Goal: Task Accomplishment & Management: Manage account settings

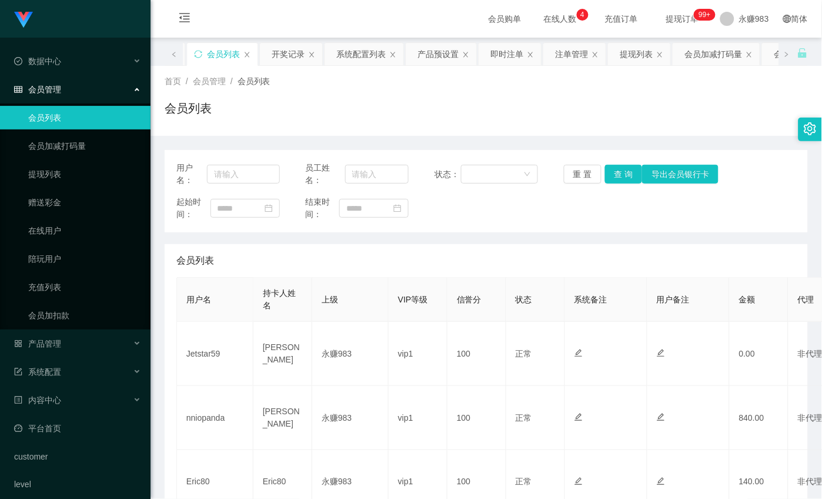
click at [55, 122] on link "会员列表" at bounding box center [84, 118] width 113 height 24
click at [581, 172] on button "重 置" at bounding box center [583, 174] width 38 height 19
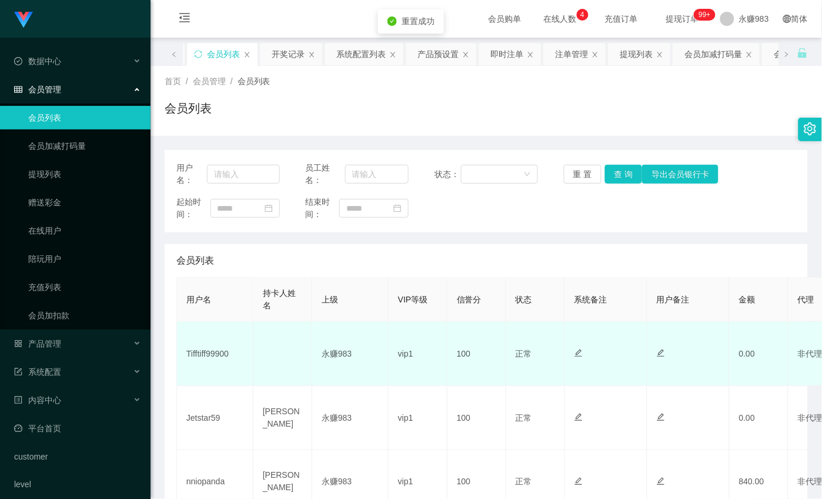
click at [227, 349] on td "Tifftiff99900" at bounding box center [215, 354] width 76 height 64
click at [226, 349] on td "Tifftiff99900" at bounding box center [215, 354] width 76 height 64
copy td "Tifftiff99900"
click at [204, 361] on td "Tifftiff99900" at bounding box center [215, 354] width 76 height 64
click at [208, 348] on td "Tifftiff99900" at bounding box center [215, 354] width 76 height 64
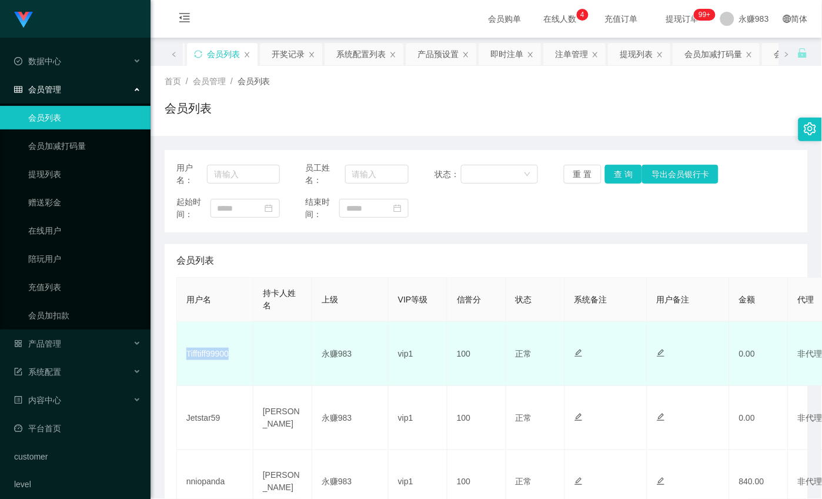
click at [208, 348] on td "Tifftiff99900" at bounding box center [215, 354] width 76 height 64
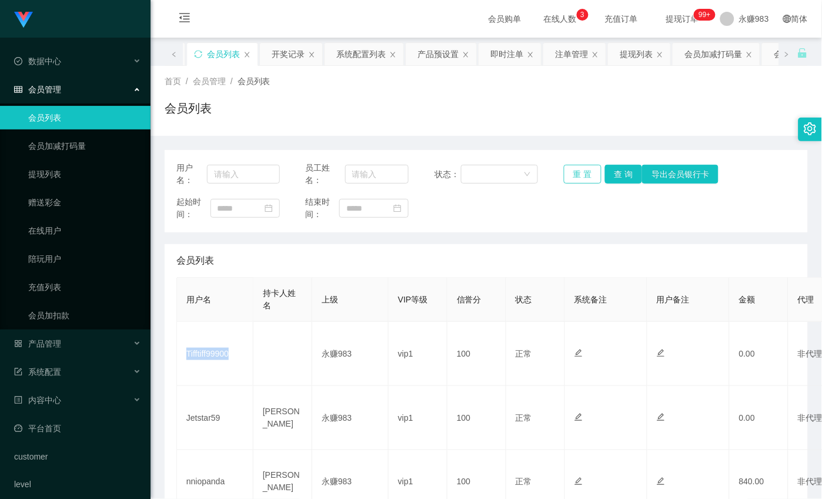
click at [585, 168] on button "重 置" at bounding box center [583, 174] width 38 height 19
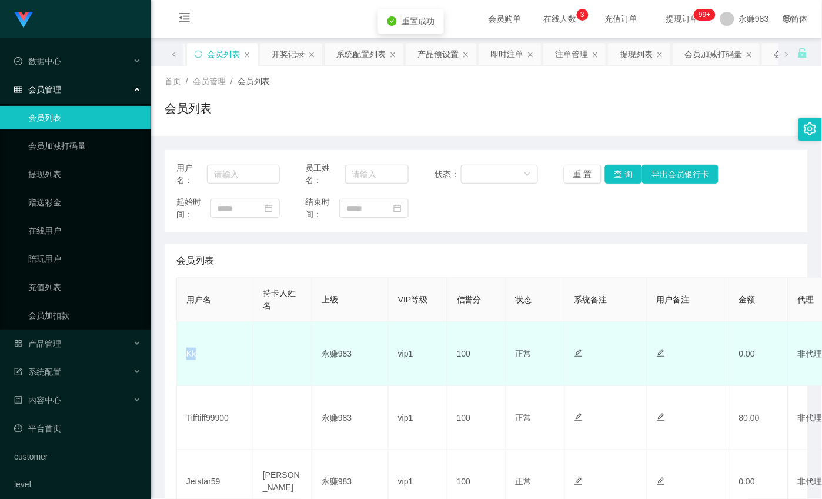
click at [207, 360] on td "Kk" at bounding box center [215, 354] width 76 height 64
click at [186, 354] on td "Kk" at bounding box center [215, 354] width 76 height 64
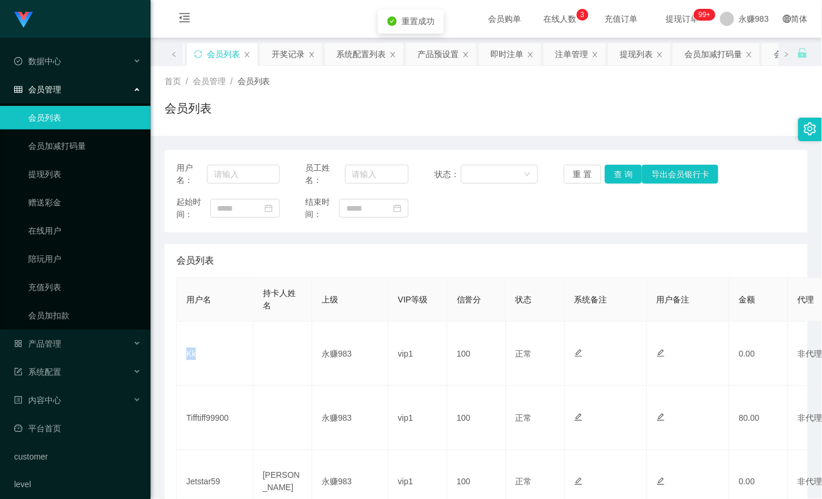
copy td "Kk"
click at [54, 349] on div "产品管理" at bounding box center [75, 344] width 151 height 24
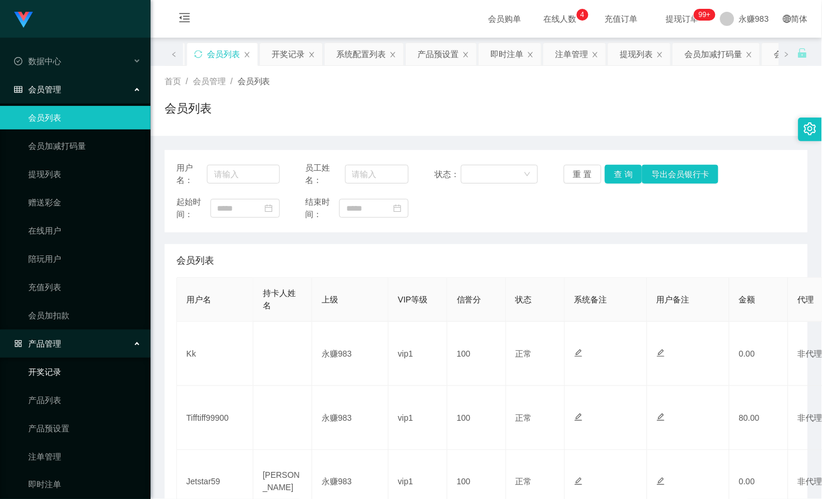
scroll to position [65, 0]
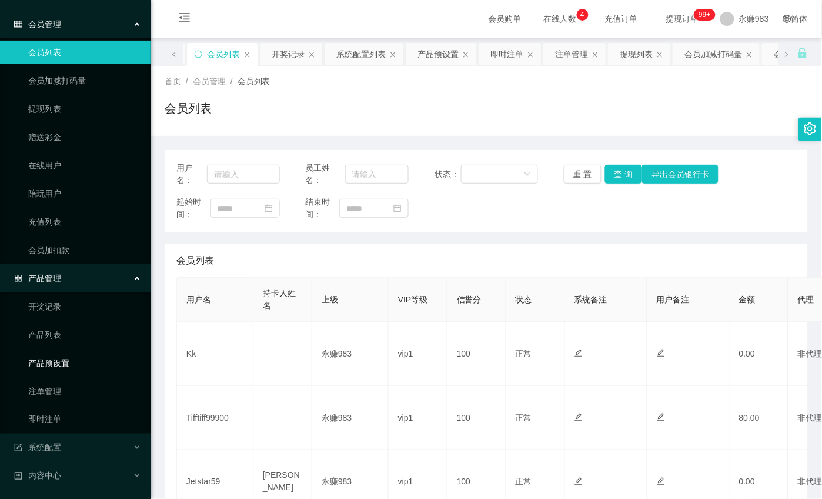
click at [66, 361] on link "产品预设置" at bounding box center [84, 363] width 113 height 24
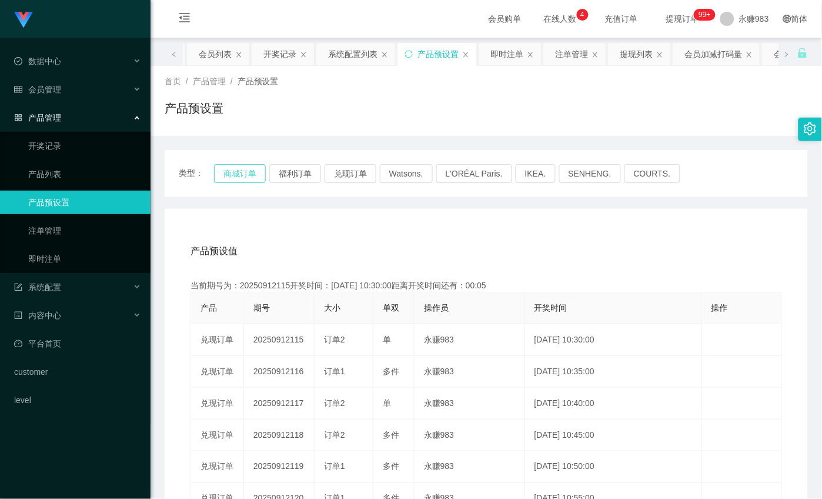
click at [226, 168] on button "商城订单" at bounding box center [240, 173] width 52 height 19
click at [62, 261] on link "即时注单" at bounding box center [84, 259] width 113 height 24
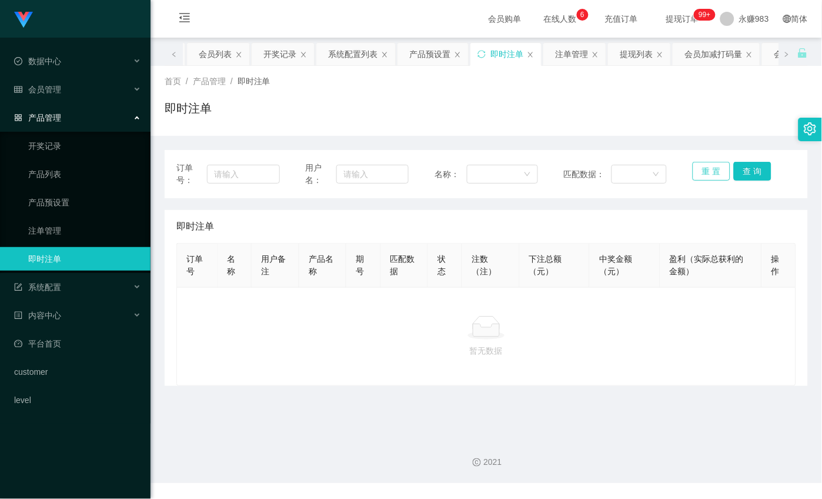
click at [708, 171] on button "重 置" at bounding box center [712, 171] width 38 height 19
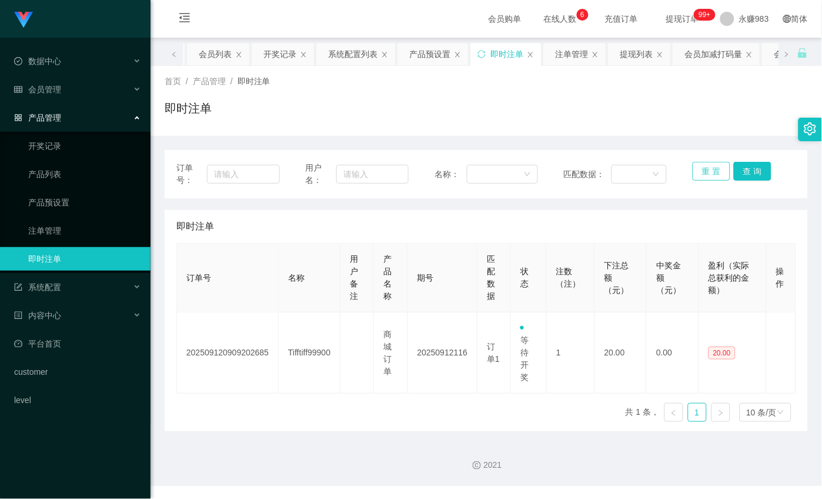
click at [715, 168] on button "重 置" at bounding box center [712, 171] width 38 height 19
click at [701, 162] on button "重 置" at bounding box center [712, 171] width 38 height 19
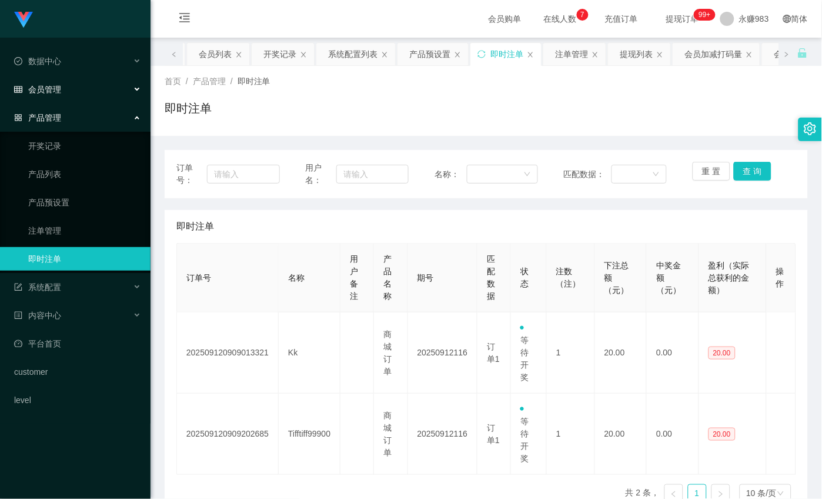
click at [54, 87] on span "会员管理" at bounding box center [37, 89] width 47 height 9
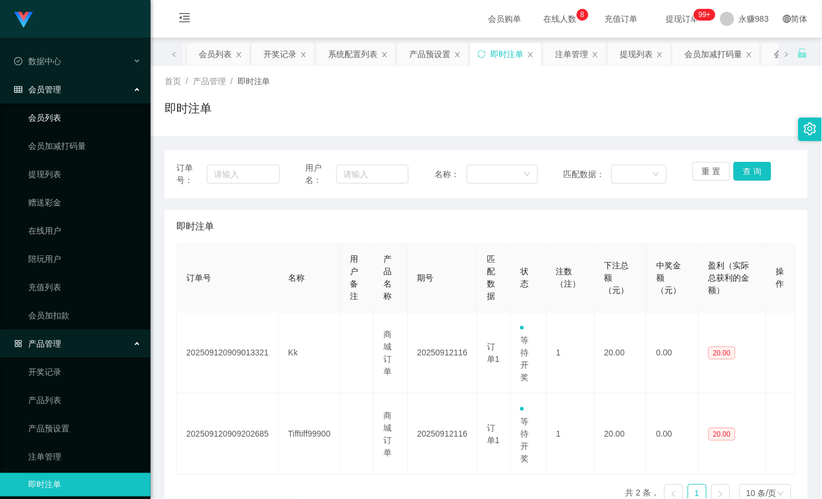
click at [61, 119] on link "会员列表" at bounding box center [84, 118] width 113 height 24
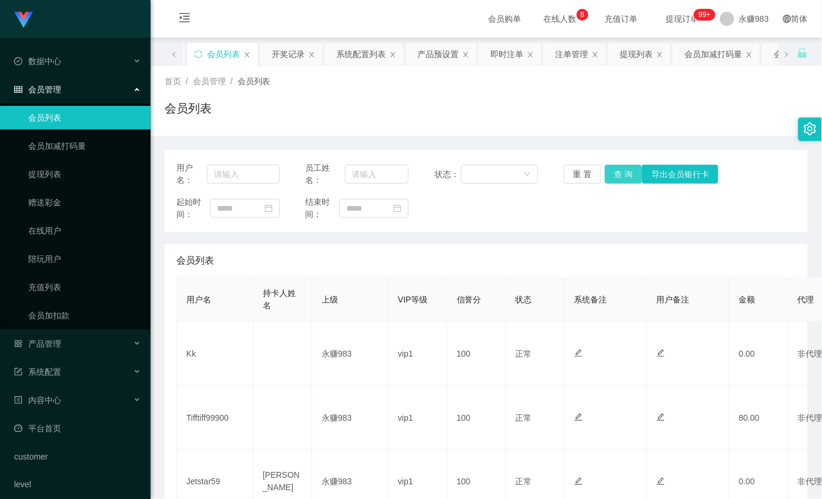
click at [612, 168] on button "查 询" at bounding box center [624, 174] width 38 height 19
click at [77, 342] on div "产品管理" at bounding box center [75, 344] width 151 height 24
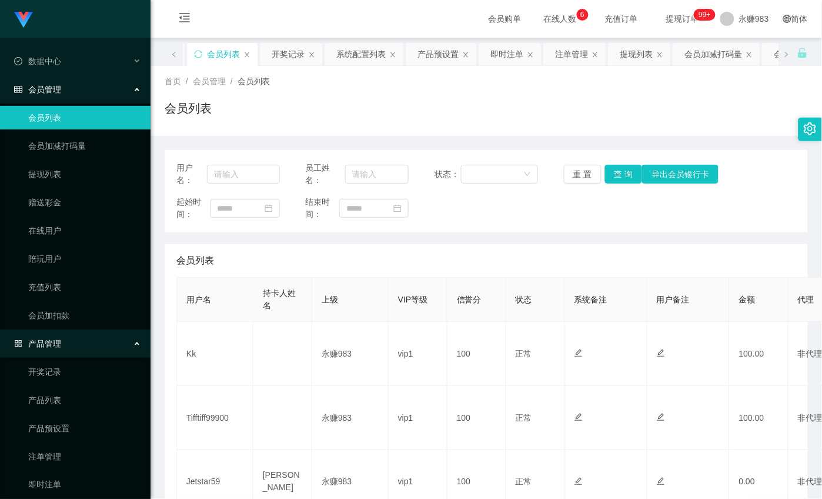
scroll to position [131, 0]
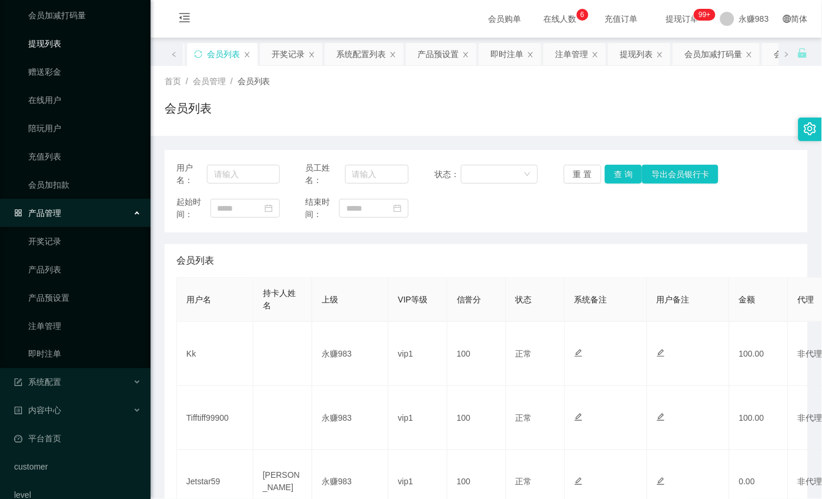
drag, startPoint x: 49, startPoint y: 36, endPoint x: 58, endPoint y: 36, distance: 8.8
click at [48, 36] on link "提现列表" at bounding box center [84, 44] width 113 height 24
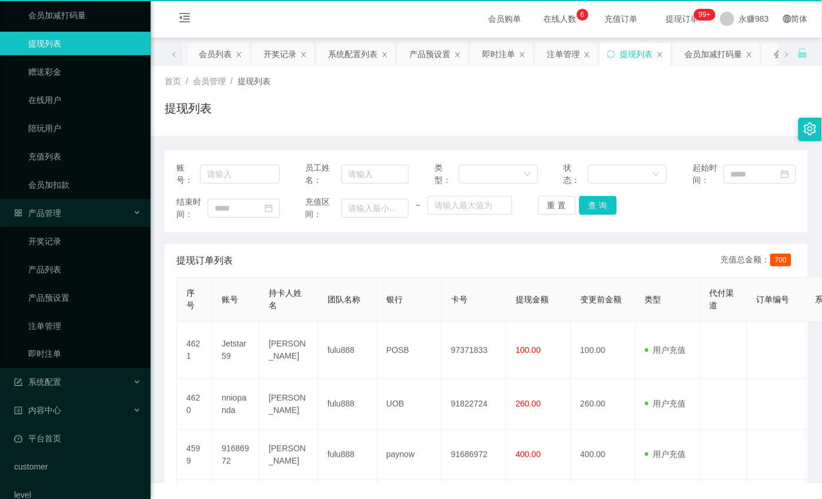
scroll to position [8, 0]
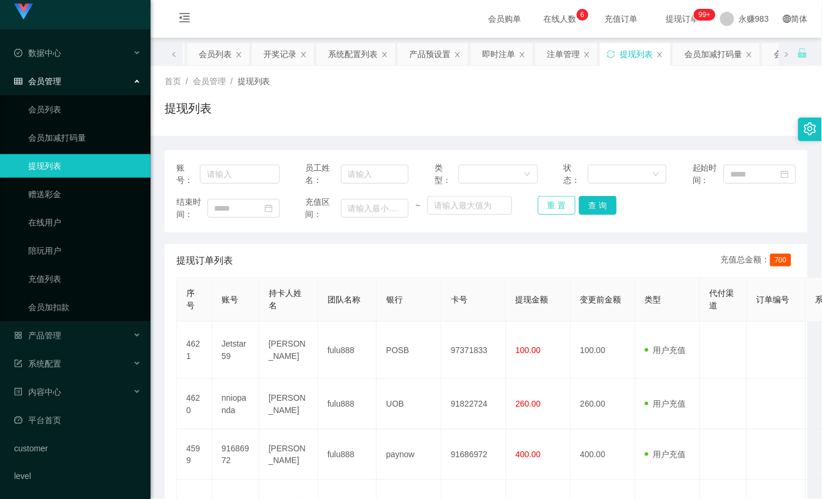
click at [544, 207] on button "重 置" at bounding box center [557, 205] width 38 height 19
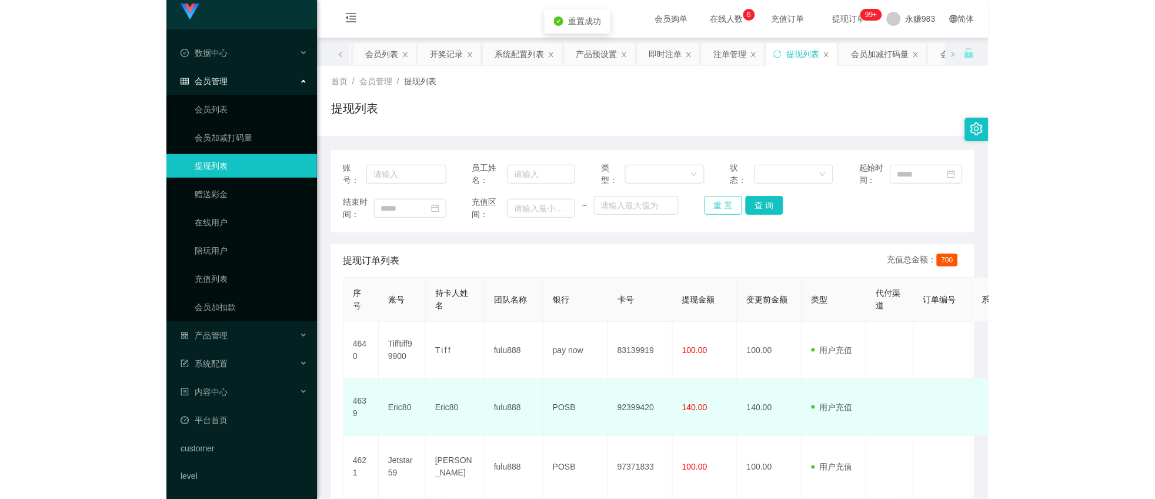
scroll to position [65, 0]
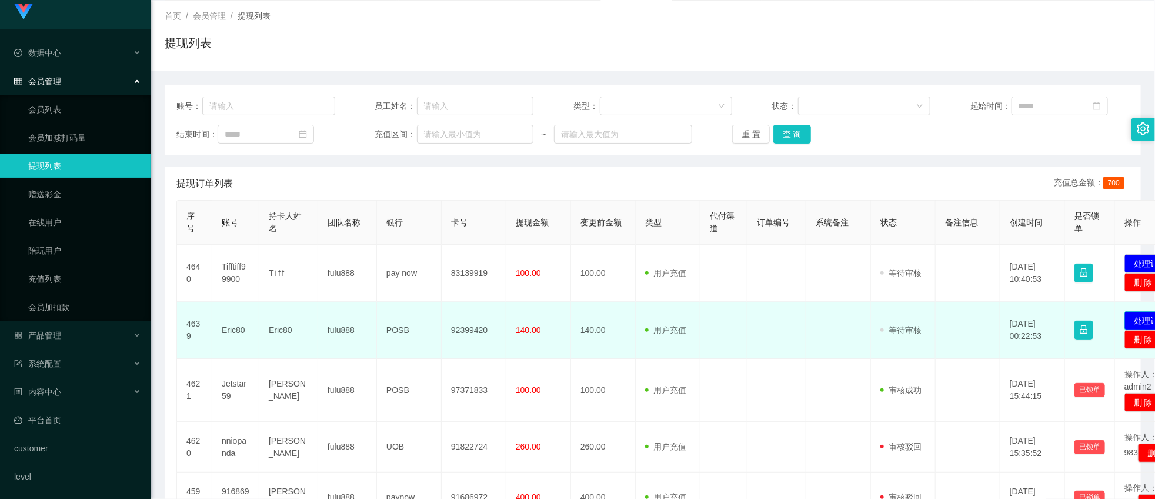
click at [822, 324] on button "处理订单" at bounding box center [1151, 320] width 52 height 19
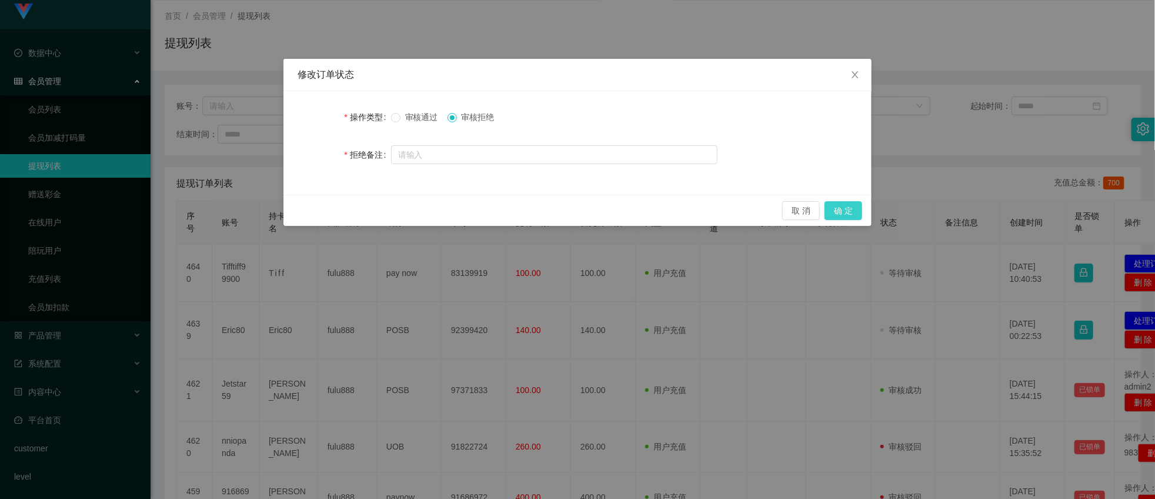
click at [822, 215] on button "确 定" at bounding box center [844, 210] width 38 height 19
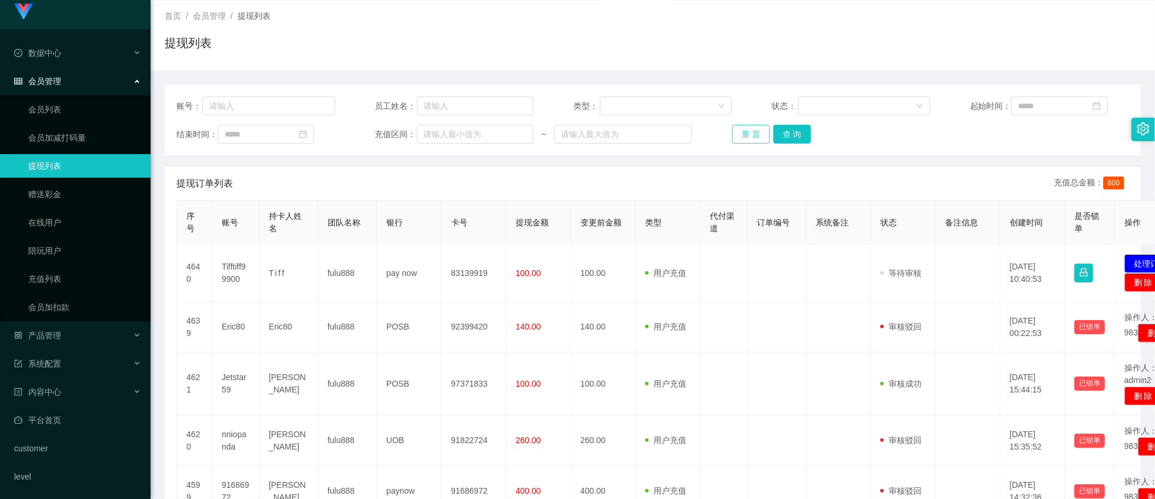
click at [742, 130] on button "重 置" at bounding box center [751, 134] width 38 height 19
click at [740, 133] on button "重 置" at bounding box center [751, 134] width 38 height 19
click at [738, 134] on button "重 置" at bounding box center [751, 134] width 38 height 19
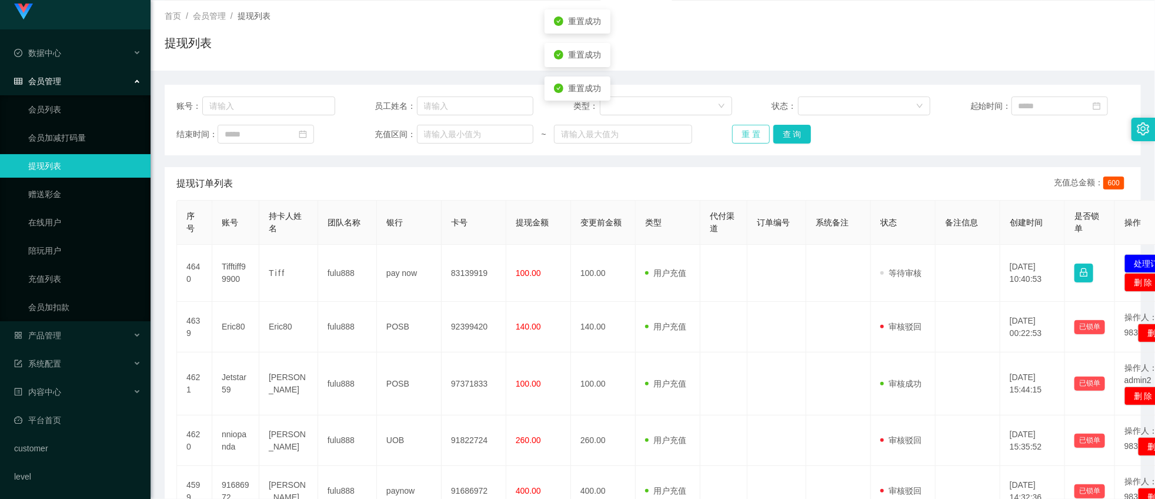
click at [738, 134] on button "重 置" at bounding box center [751, 134] width 38 height 19
click at [748, 132] on button "重 置" at bounding box center [751, 134] width 38 height 19
click at [750, 132] on button "重 置" at bounding box center [751, 134] width 38 height 19
click at [751, 132] on button "重 置" at bounding box center [751, 134] width 38 height 19
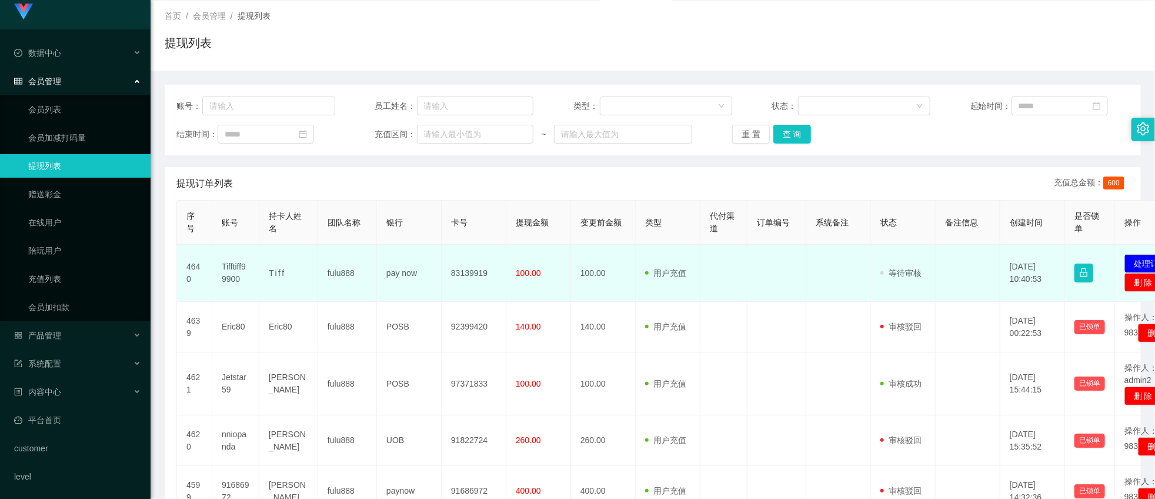
click at [275, 268] on td "T i f f" at bounding box center [288, 273] width 59 height 57
click at [271, 267] on td "T i f f" at bounding box center [288, 273] width 59 height 57
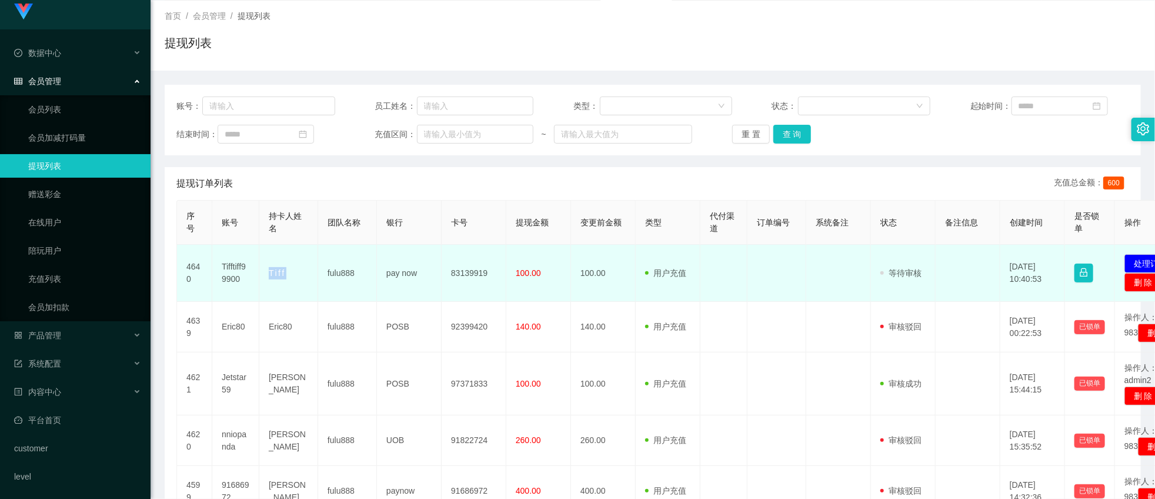
click at [271, 267] on td "T i f f" at bounding box center [288, 273] width 59 height 57
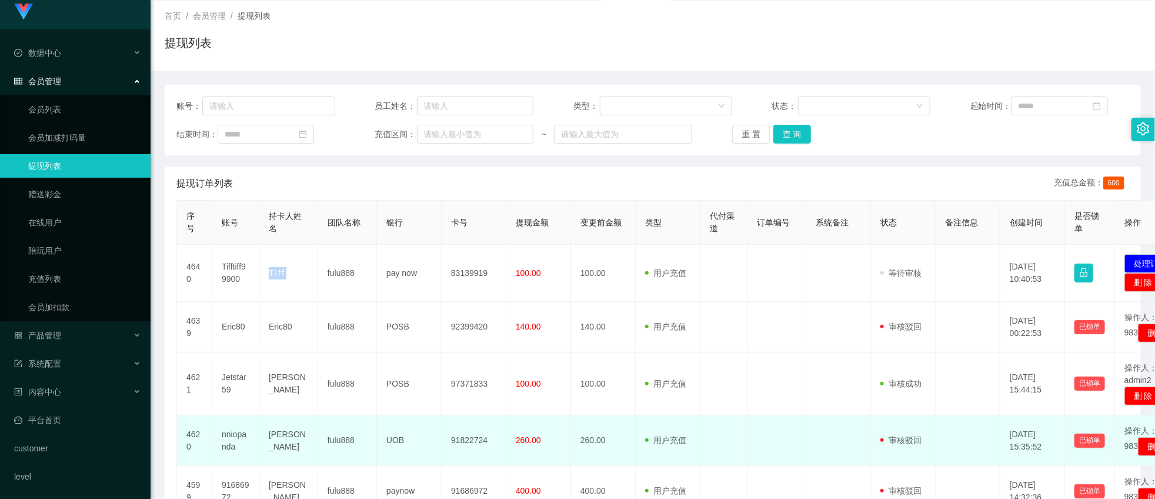
click at [389, 466] on td "UOB" at bounding box center [409, 440] width 65 height 51
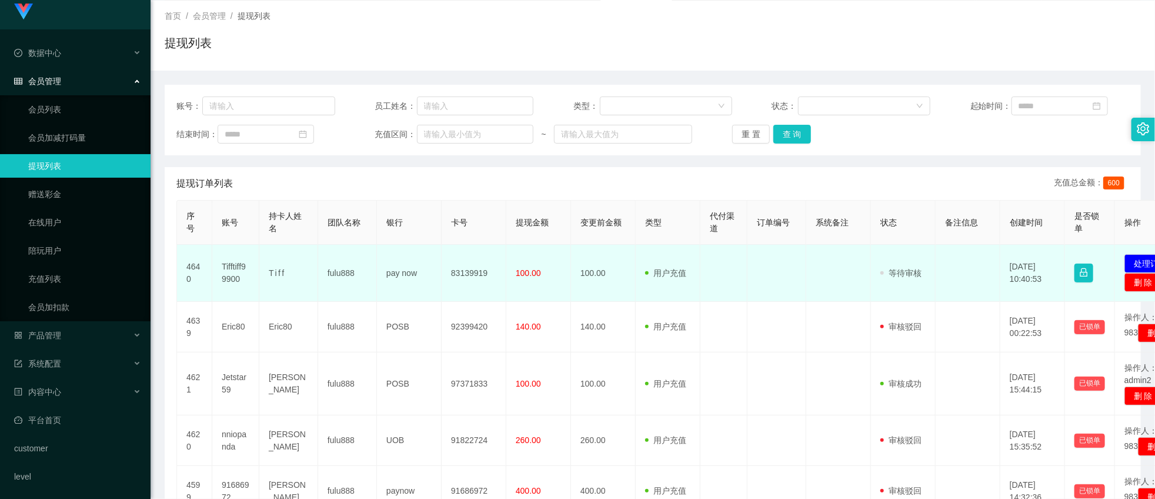
click at [400, 280] on td "pay now" at bounding box center [409, 273] width 65 height 57
click at [399, 273] on td "pay now" at bounding box center [409, 273] width 65 height 57
copy td "pay now"
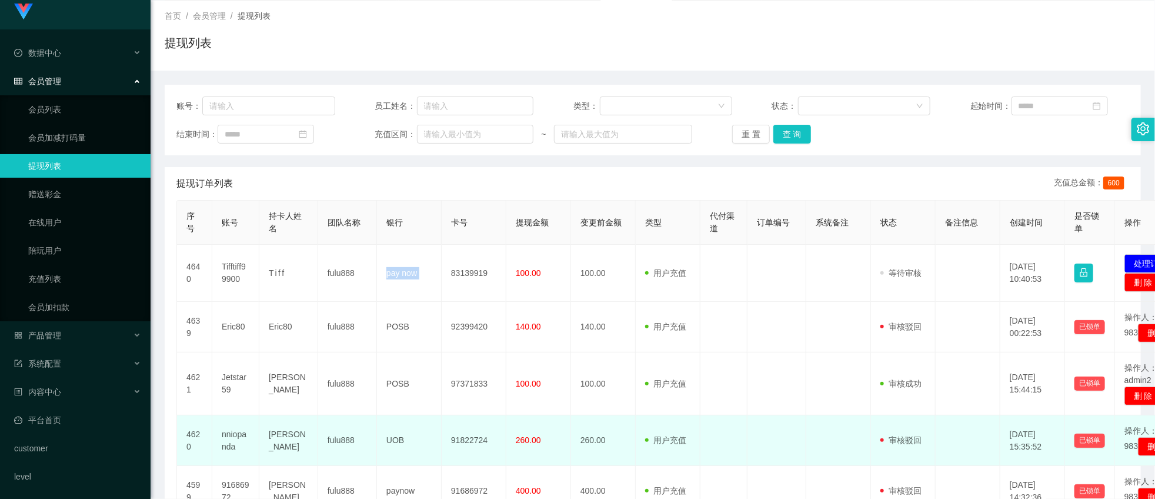
click at [415, 449] on td "UOB" at bounding box center [409, 440] width 65 height 51
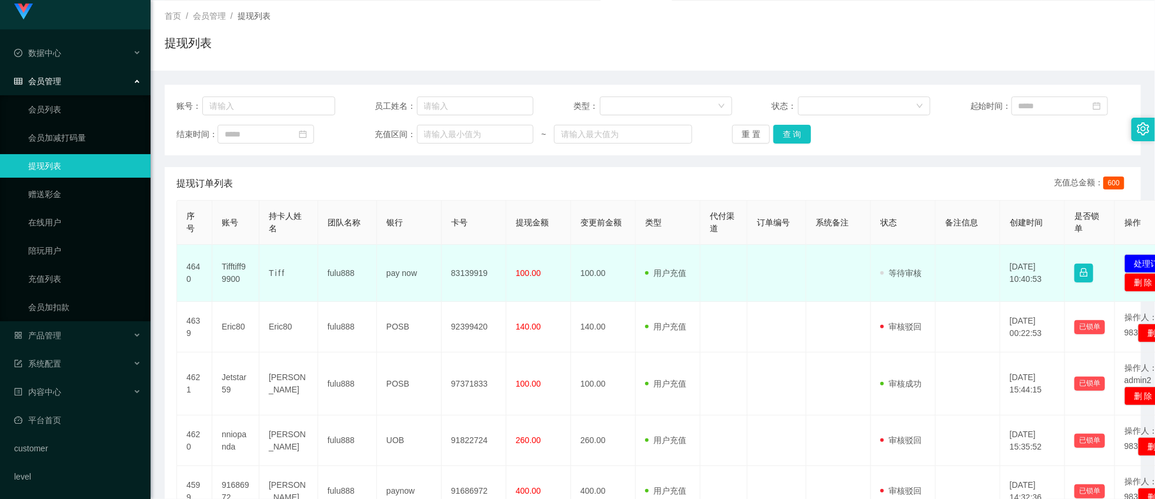
click at [479, 278] on td "83139919" at bounding box center [474, 273] width 65 height 57
click at [475, 274] on td "83139919" at bounding box center [474, 273] width 65 height 57
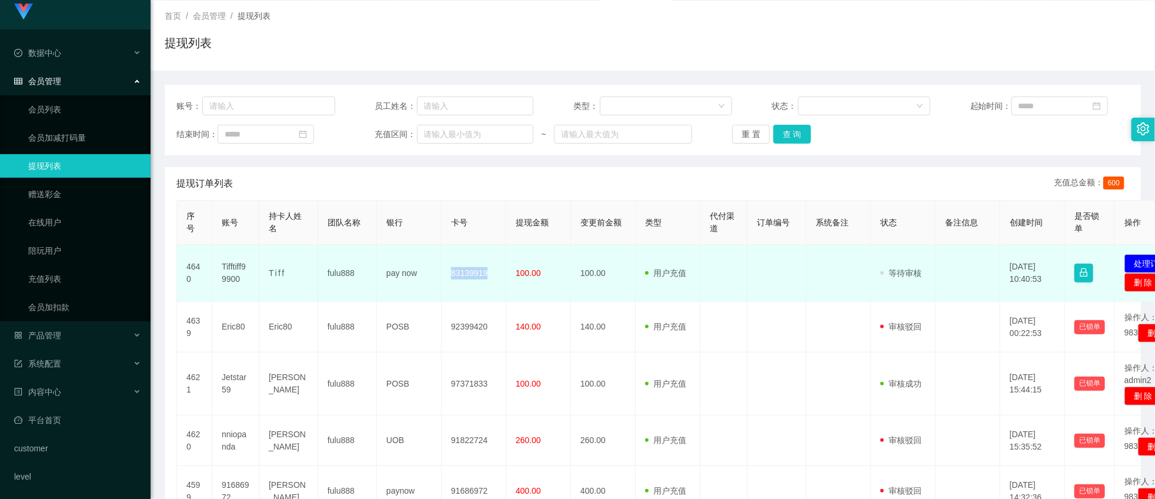
copy td "83139919"
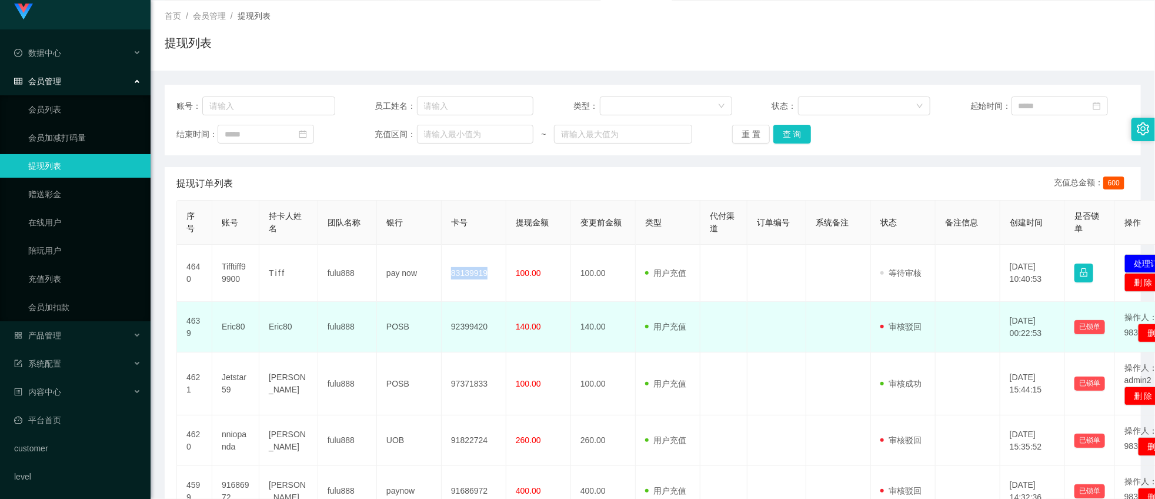
drag, startPoint x: 859, startPoint y: 358, endPoint x: 718, endPoint y: 355, distance: 140.6
click at [822, 352] on td at bounding box center [839, 327] width 65 height 51
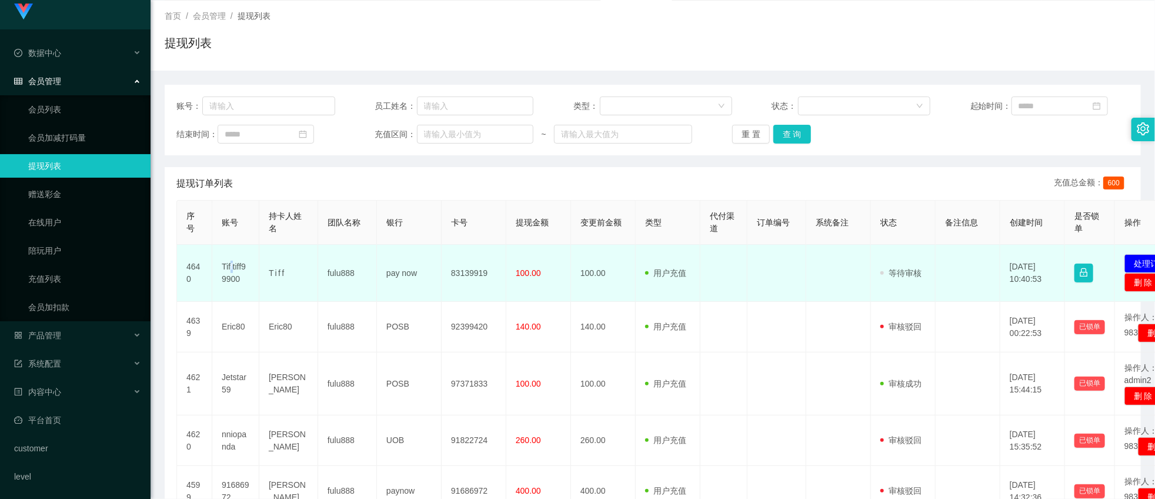
click at [231, 266] on td "Tifftiff99900" at bounding box center [235, 273] width 47 height 57
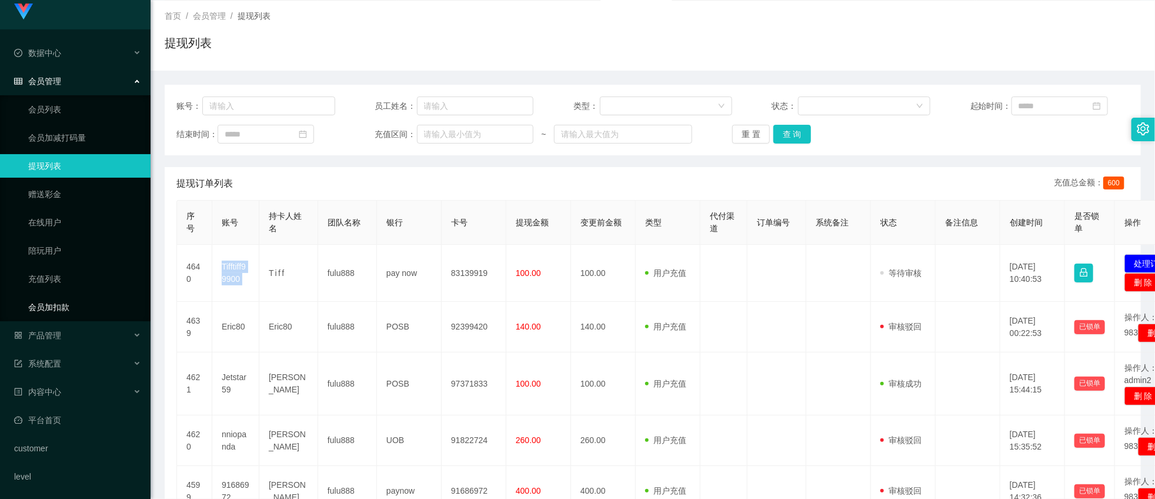
copy td "Tifftiff99900"
click at [741, 139] on button "重 置" at bounding box center [751, 134] width 38 height 19
click at [748, 139] on button "重 置" at bounding box center [751, 134] width 38 height 19
click at [739, 137] on button "重 置" at bounding box center [751, 134] width 38 height 19
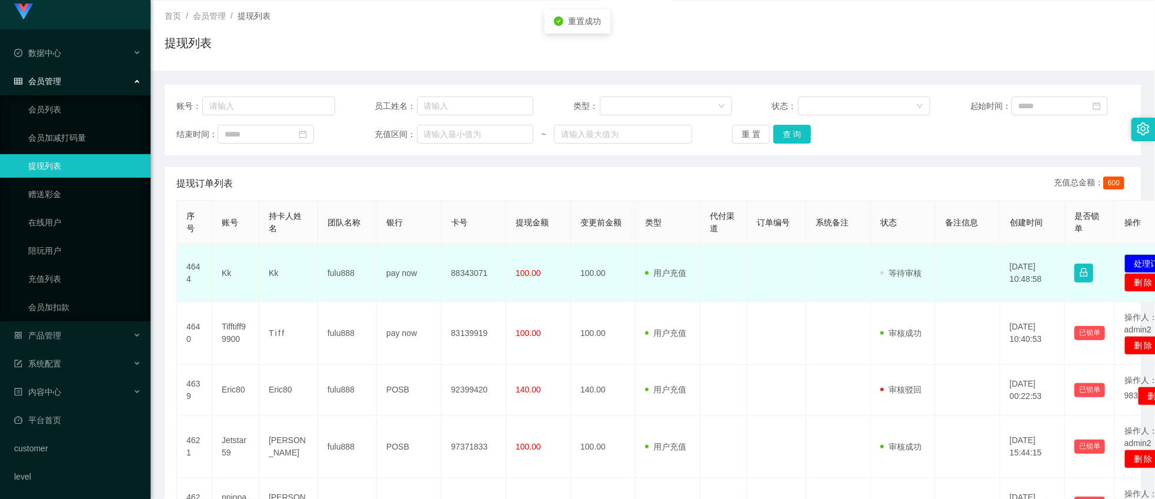
click at [363, 278] on td "fulu888" at bounding box center [347, 273] width 59 height 57
click at [451, 280] on td "88343071" at bounding box center [474, 273] width 65 height 57
click at [338, 272] on td "fulu888" at bounding box center [347, 273] width 59 height 57
click at [280, 278] on td "Kk" at bounding box center [288, 273] width 59 height 57
click at [277, 275] on td "Kk" at bounding box center [288, 273] width 59 height 57
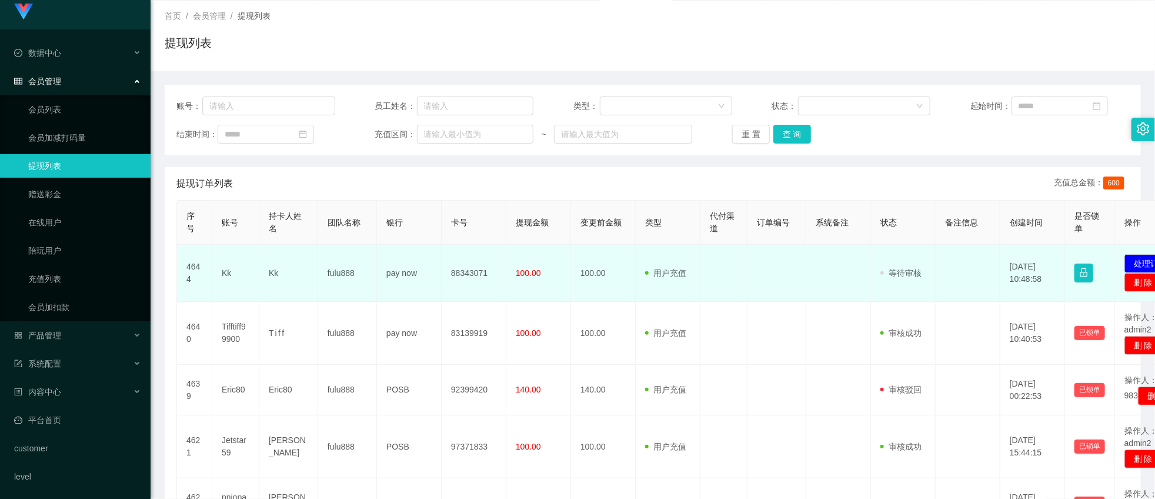
click at [277, 275] on td "Kk" at bounding box center [288, 273] width 59 height 57
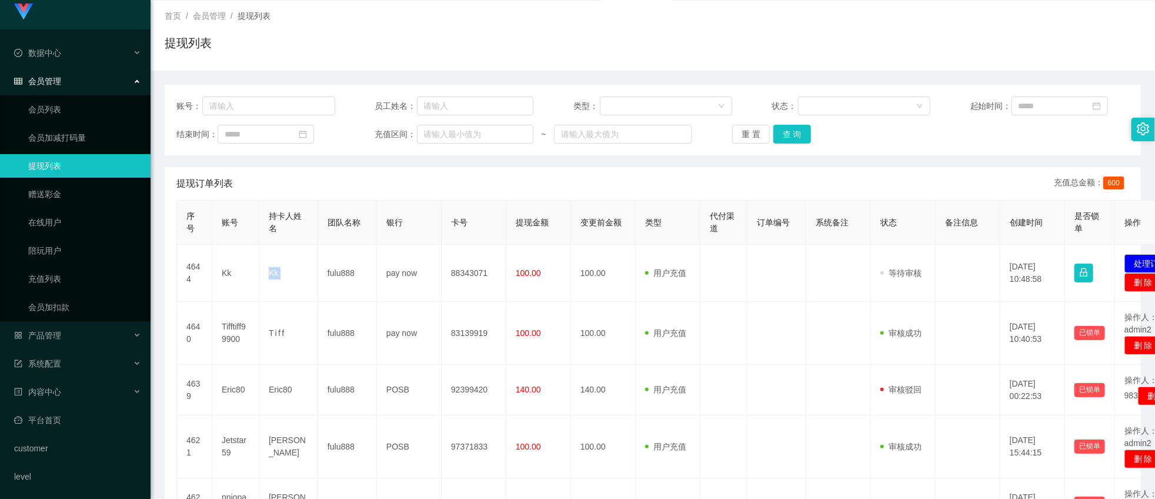
copy td "Kk"
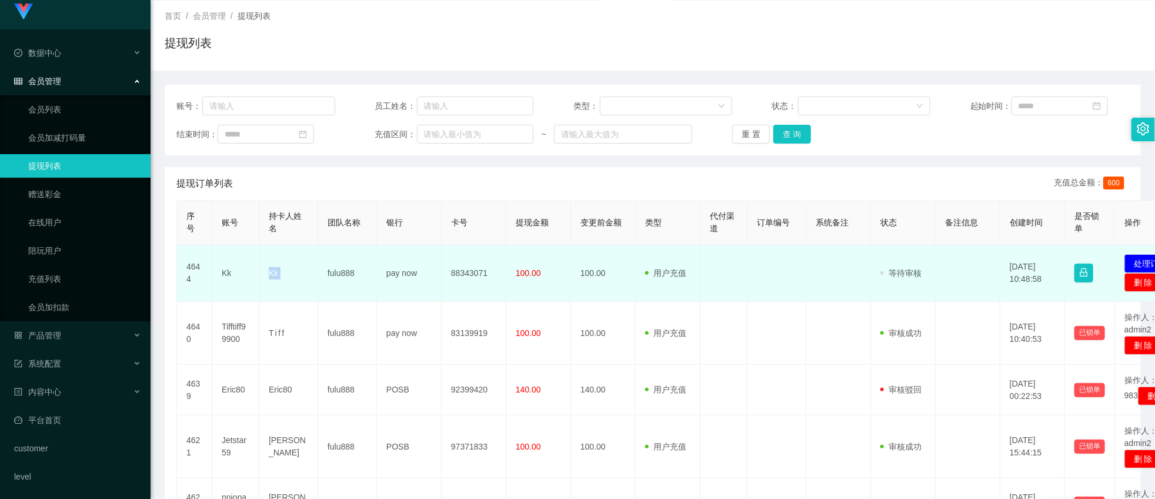
click at [394, 273] on td "pay now" at bounding box center [409, 273] width 65 height 57
click at [399, 273] on td "pay now" at bounding box center [409, 273] width 65 height 57
copy td "pay now"
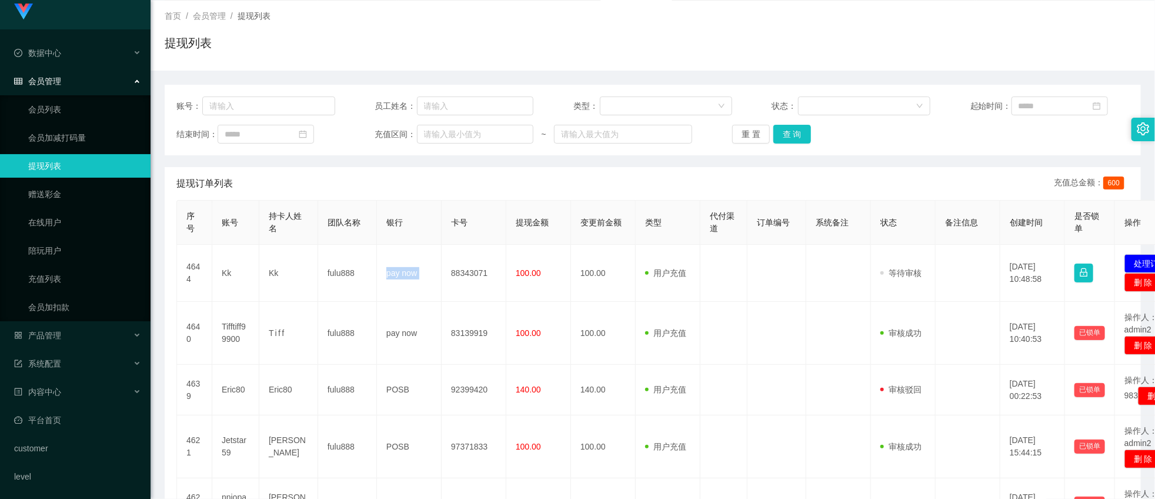
click at [821, 72] on div "账号： 员工姓名： 类型： 状态： 起始时间： 结束时间： 充值区间： ~ 重 置 查 询 提现订单列表 充值总金额： 600 序号 账号 持卡人姓名 团队名…" at bounding box center [653, 470] width 977 height 798
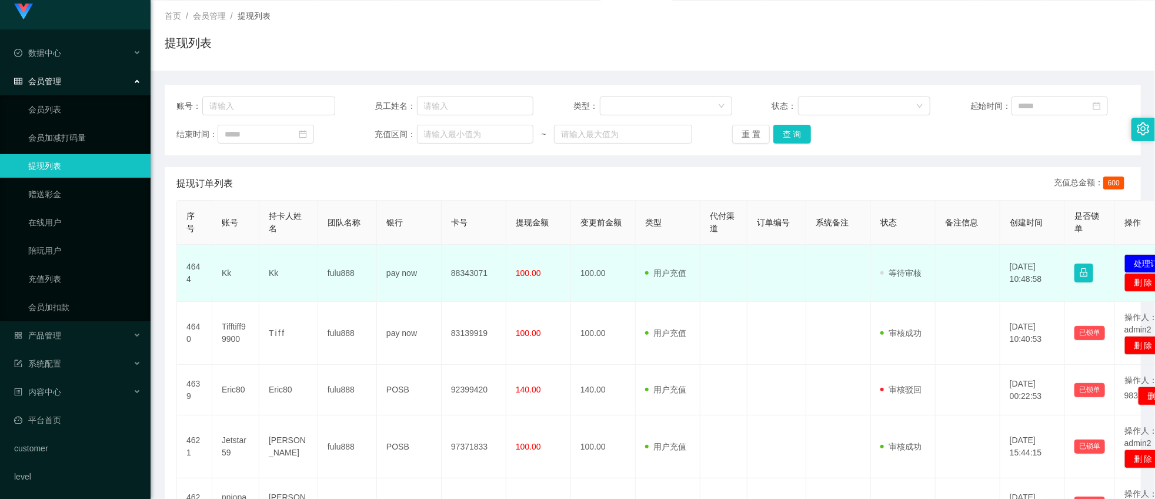
click at [469, 267] on td "88343071" at bounding box center [474, 273] width 65 height 57
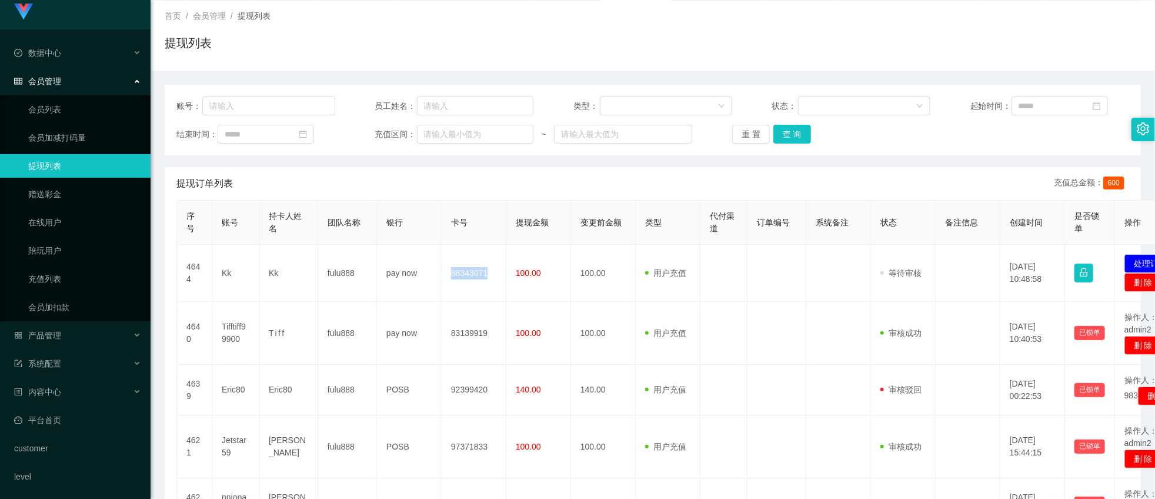
copy td "88343071"
click at [791, 179] on div "提现订单列表 充值总金额： 600" at bounding box center [652, 183] width 953 height 33
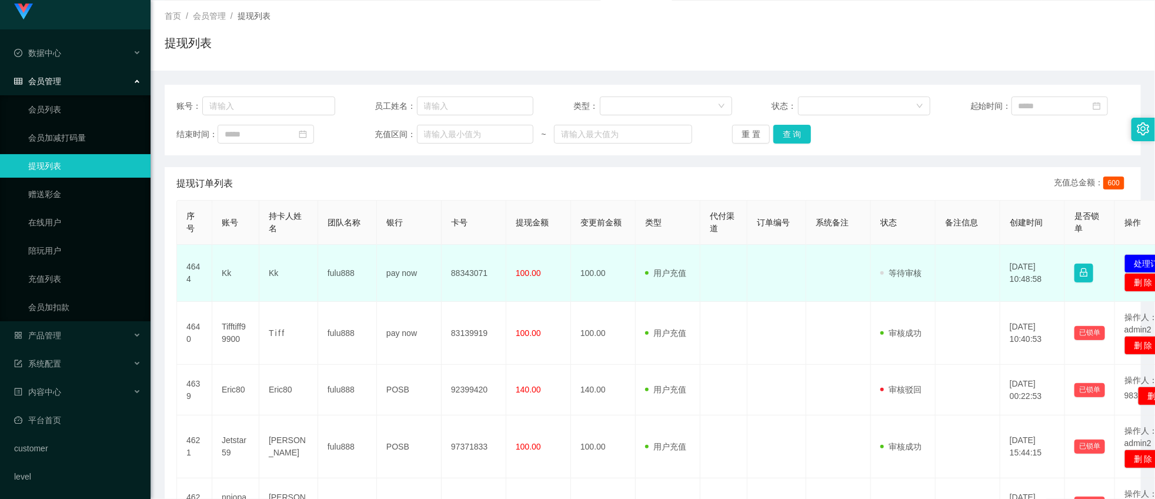
click at [224, 271] on td "Kk" at bounding box center [235, 273] width 47 height 57
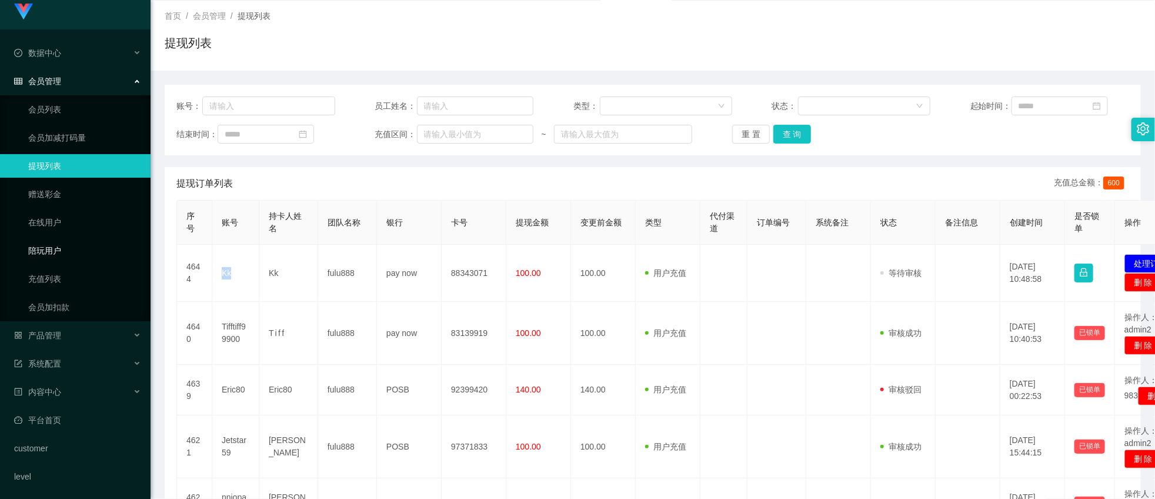
copy td "Kk"
click at [774, 134] on button "查 询" at bounding box center [793, 134] width 38 height 19
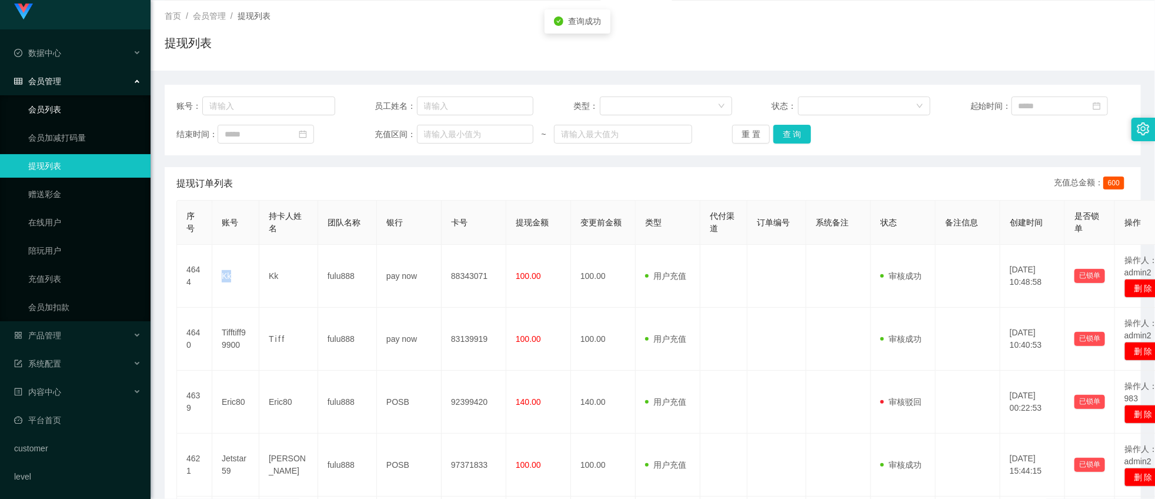
click at [59, 109] on link "会员列表" at bounding box center [84, 110] width 113 height 24
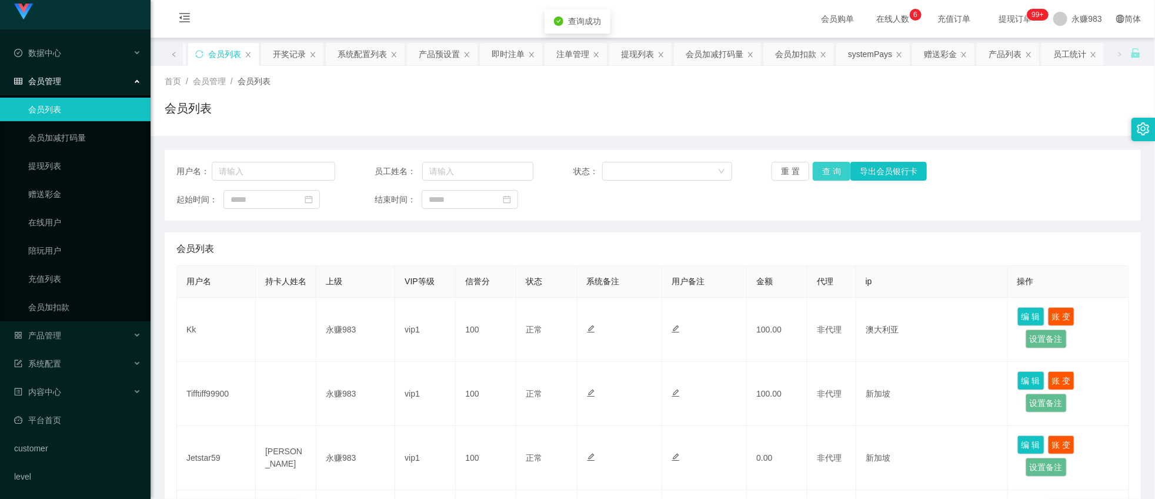
click at [822, 172] on button "查 询" at bounding box center [832, 171] width 38 height 19
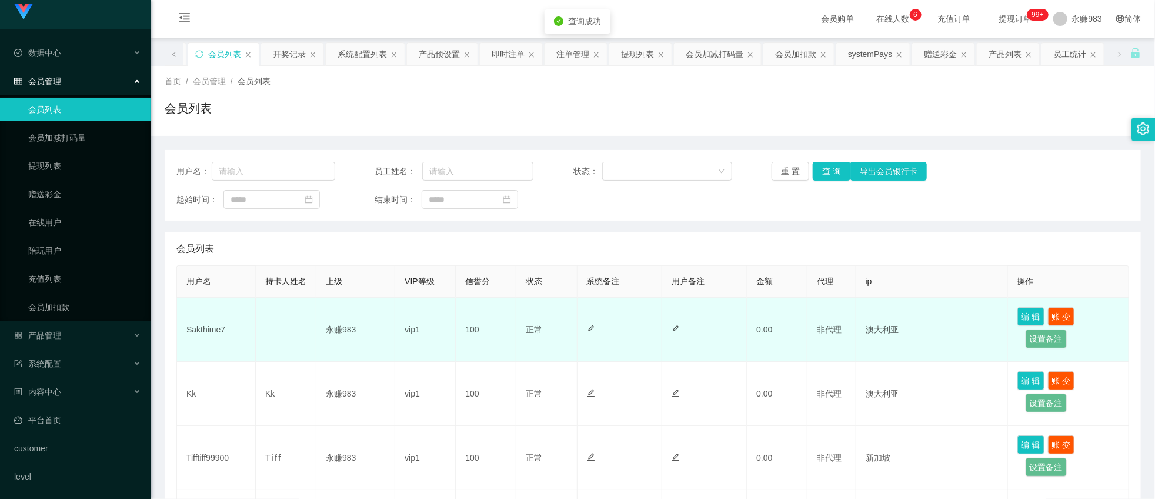
click at [213, 344] on td "Sakthime7" at bounding box center [216, 330] width 79 height 64
copy td "Sakthime7"
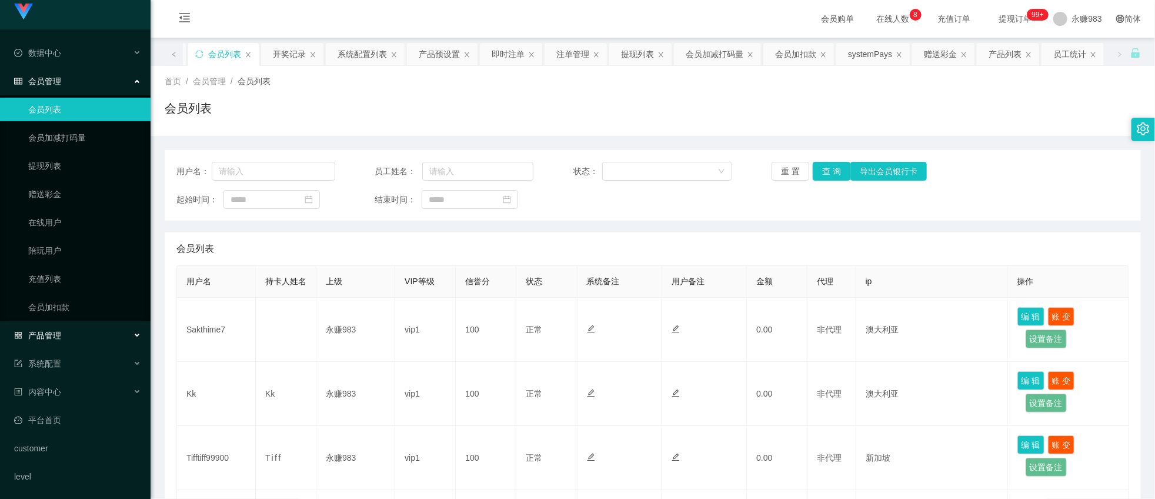
click at [77, 334] on div "产品管理" at bounding box center [75, 336] width 151 height 24
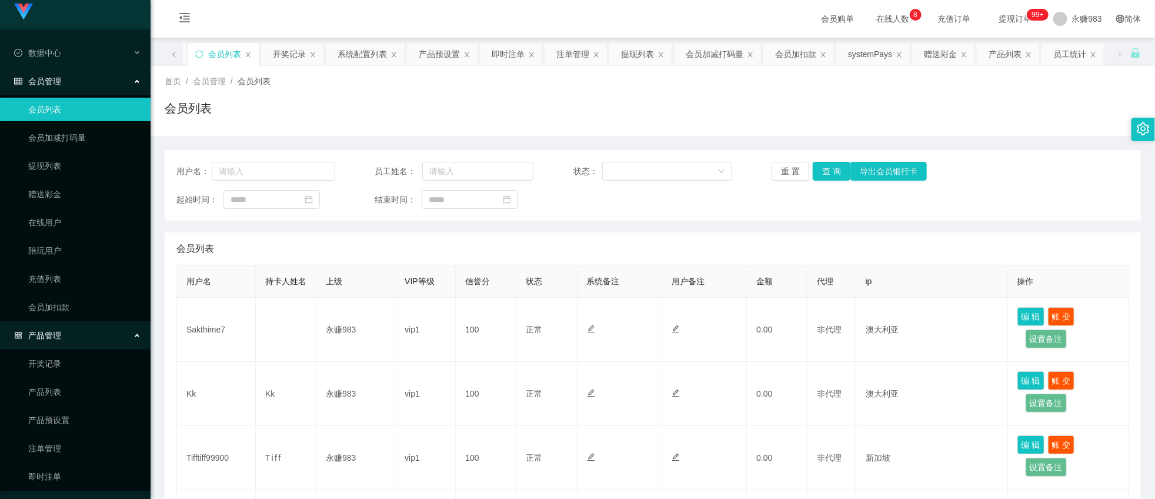
scroll to position [139, 0]
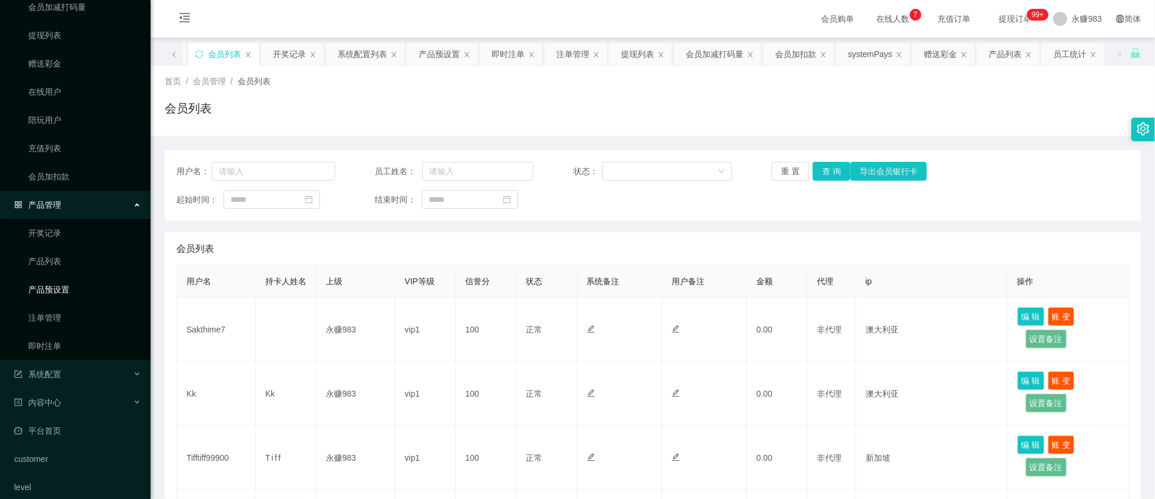
click at [67, 298] on link "产品预设置" at bounding box center [84, 290] width 113 height 24
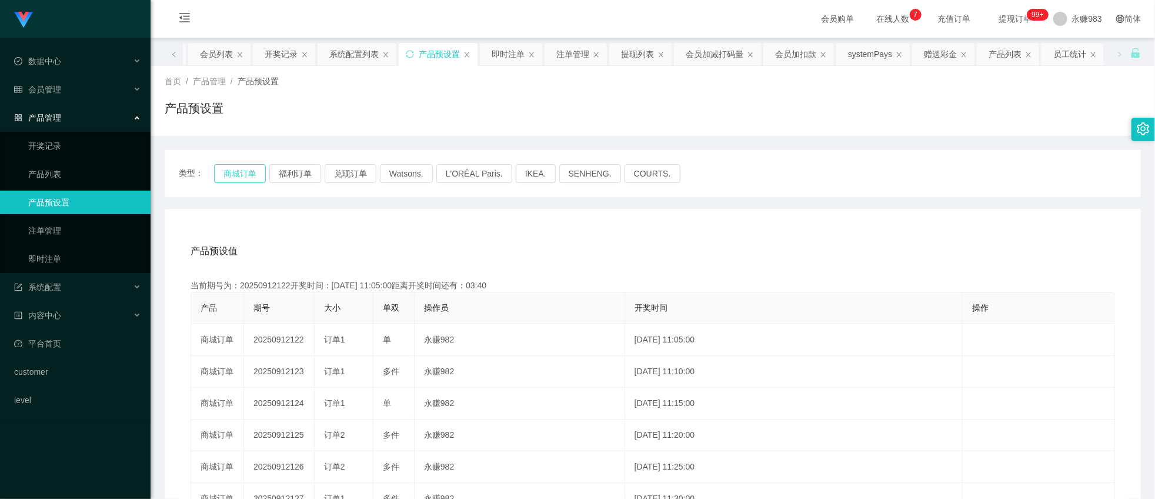
click at [250, 169] on button "商城订单" at bounding box center [240, 173] width 52 height 19
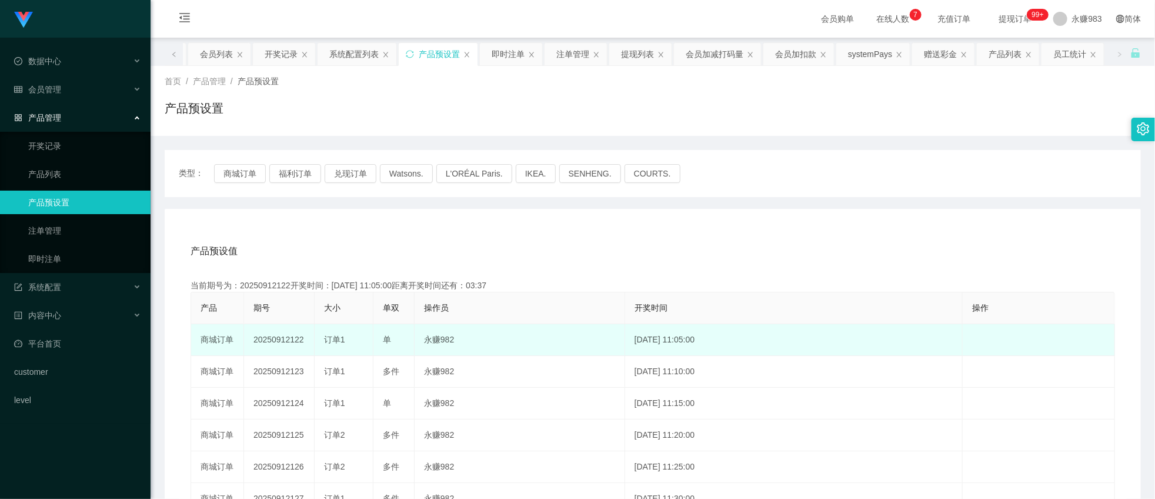
drag, startPoint x: 289, startPoint y: 339, endPoint x: 303, endPoint y: 339, distance: 14.1
click at [303, 339] on td "20250912122" at bounding box center [279, 340] width 71 height 32
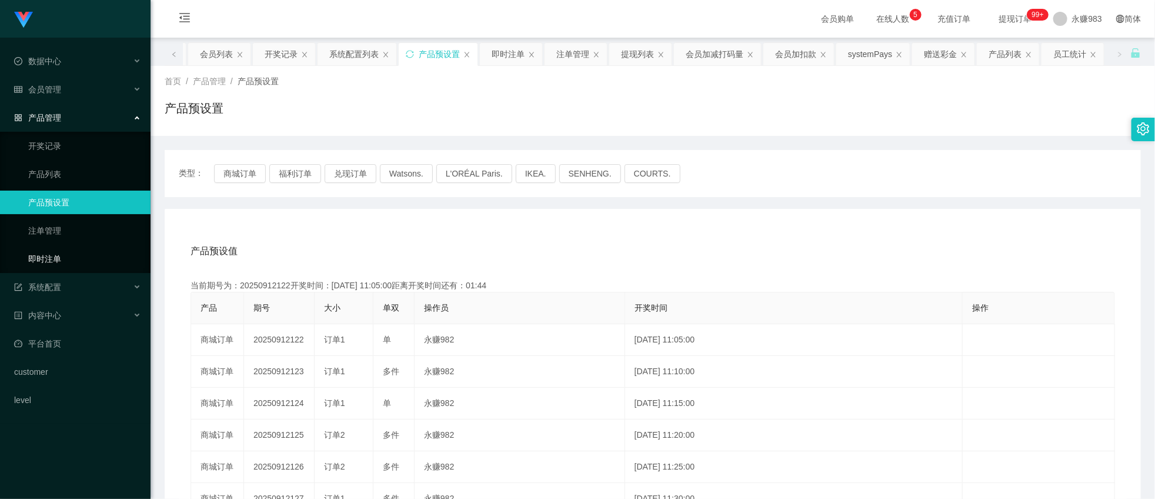
drag, startPoint x: 61, startPoint y: 263, endPoint x: 68, endPoint y: 259, distance: 8.7
click at [60, 263] on link "即时注单" at bounding box center [84, 259] width 113 height 24
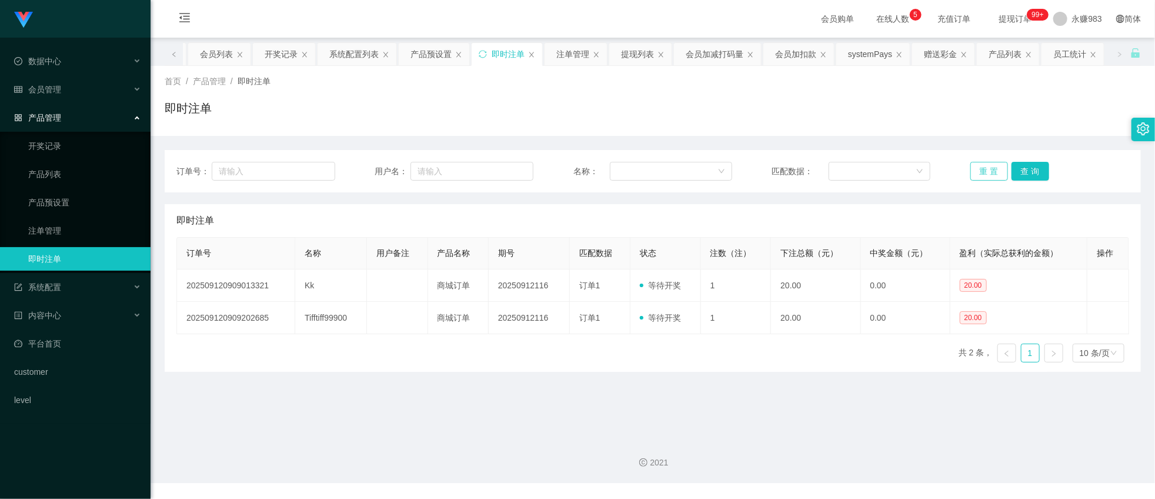
click at [822, 163] on button "重 置" at bounding box center [990, 171] width 38 height 19
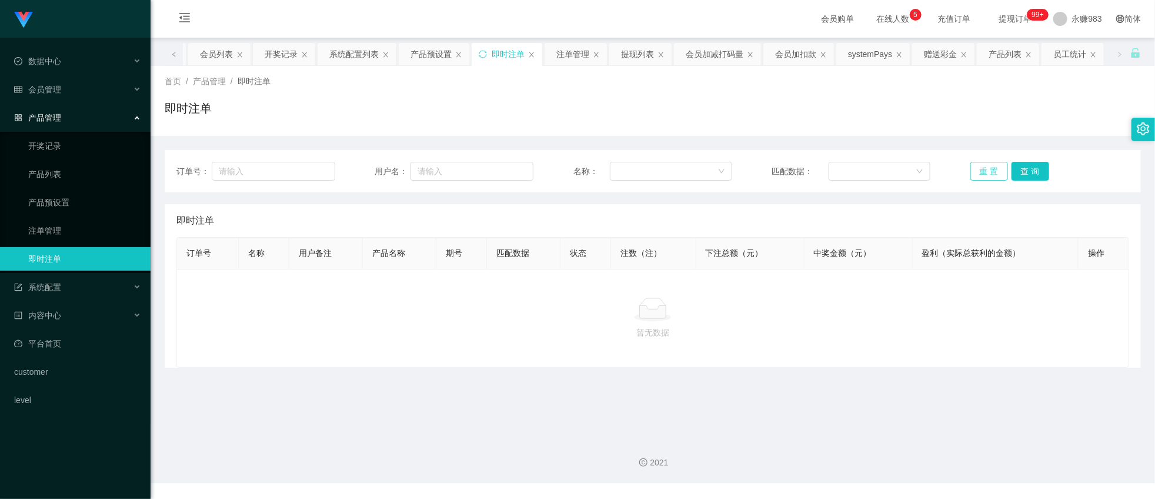
click at [822, 166] on button "重 置" at bounding box center [990, 171] width 38 height 19
click at [69, 82] on div "会员管理" at bounding box center [75, 90] width 151 height 24
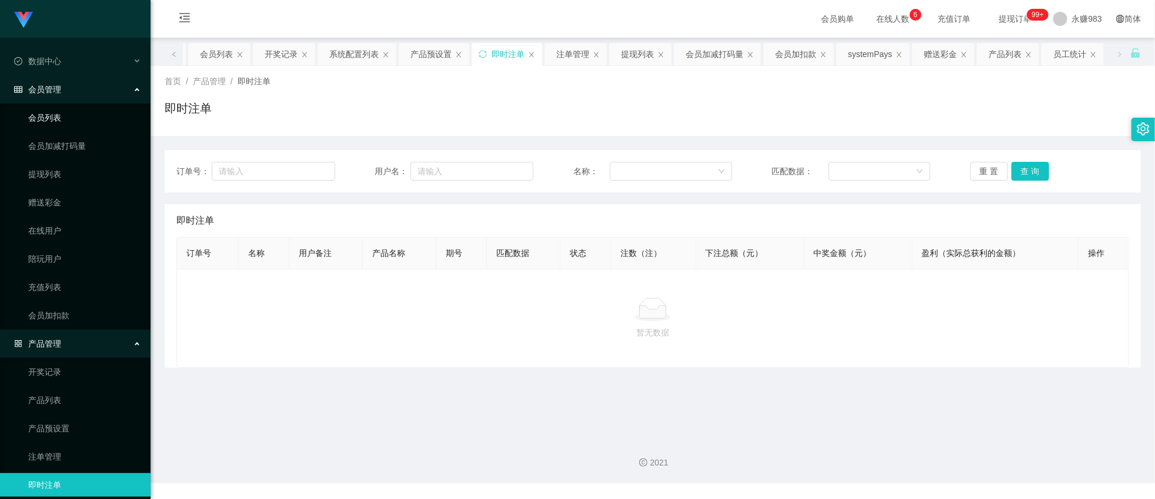
click at [62, 116] on link "会员列表" at bounding box center [84, 118] width 113 height 24
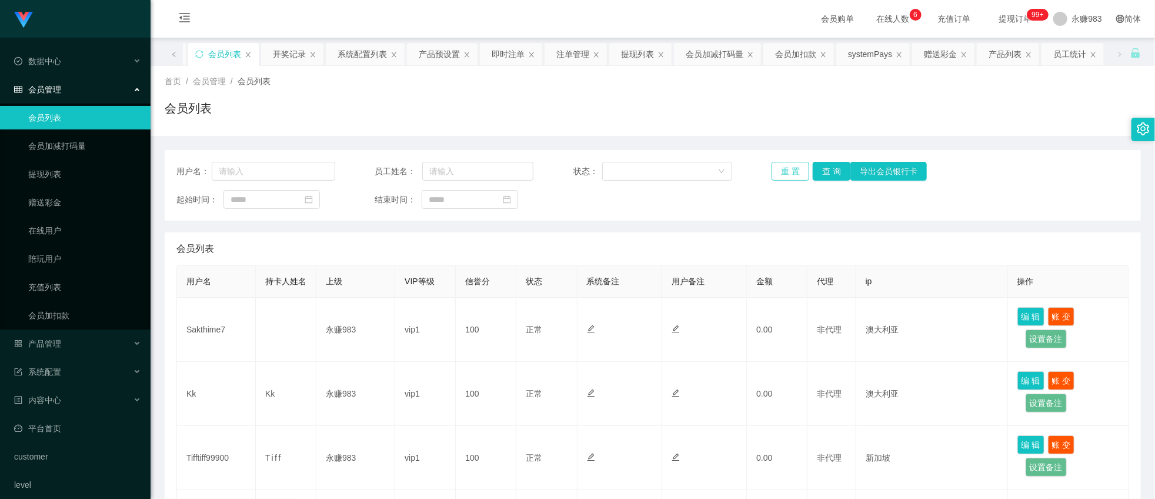
click at [791, 172] on button "重 置" at bounding box center [791, 171] width 38 height 19
click at [786, 169] on button "重 置" at bounding box center [791, 171] width 38 height 19
click at [802, 181] on div "用户名： 员工姓名： 状态： 重 置 查 询 导出会员银行卡 起始时间： 结束时间：" at bounding box center [653, 185] width 977 height 71
click at [797, 171] on button "重 置" at bounding box center [791, 171] width 38 height 19
click at [822, 171] on button "查 询" at bounding box center [832, 171] width 38 height 19
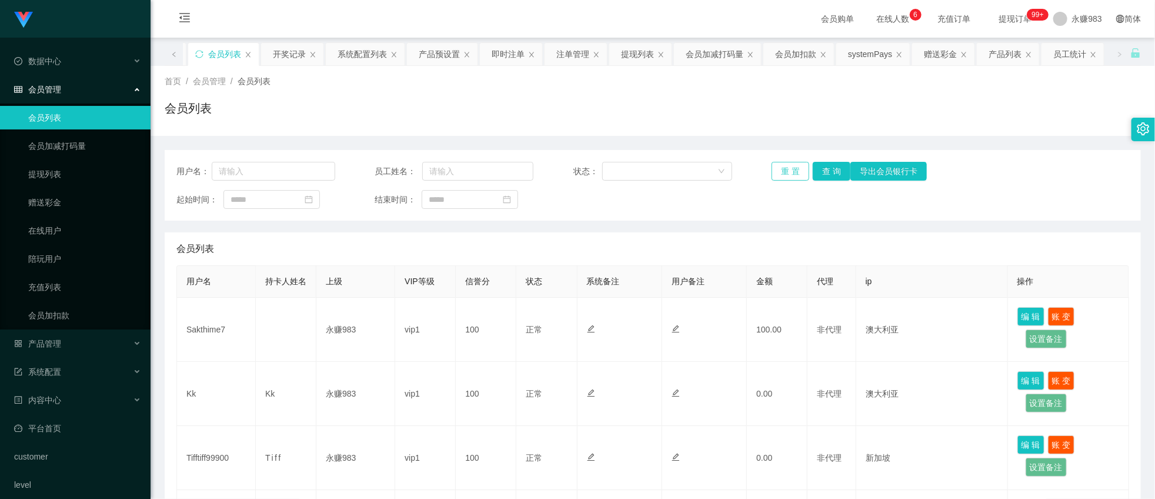
click at [784, 169] on button "重 置" at bounding box center [791, 171] width 38 height 19
click at [785, 176] on button "重 置" at bounding box center [791, 171] width 38 height 19
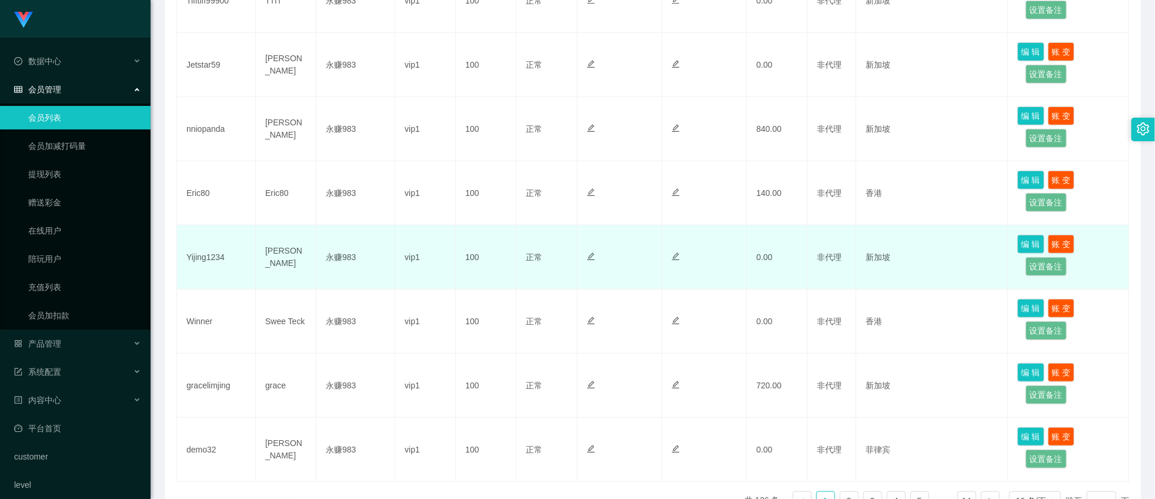
scroll to position [544, 0]
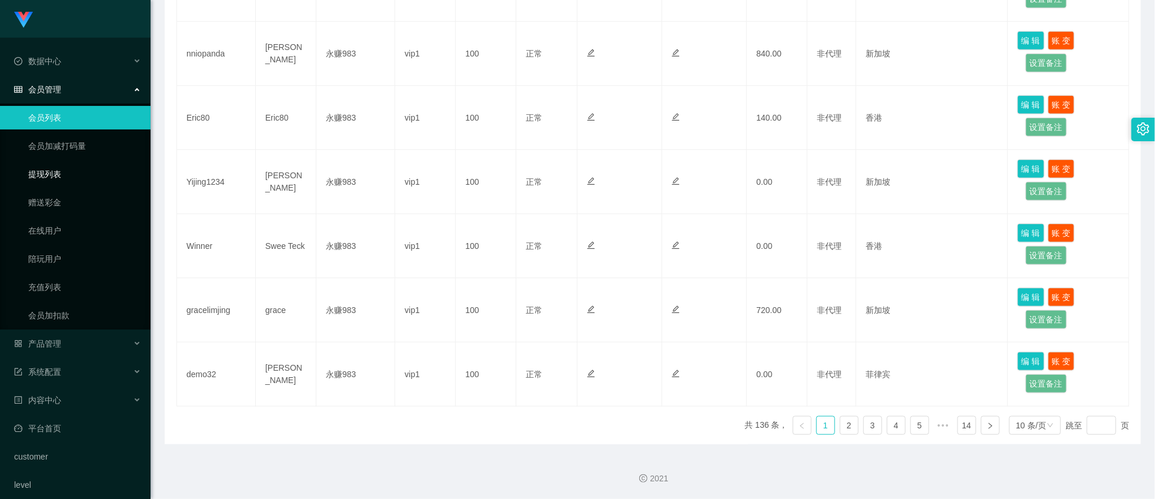
click at [53, 168] on link "提现列表" at bounding box center [84, 174] width 113 height 24
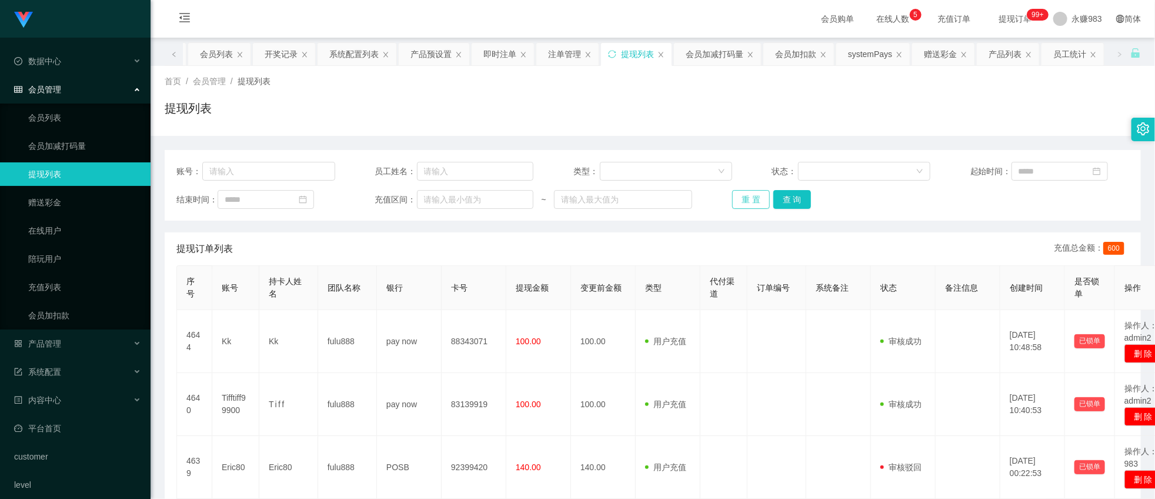
click at [758, 198] on button "重 置" at bounding box center [751, 199] width 38 height 19
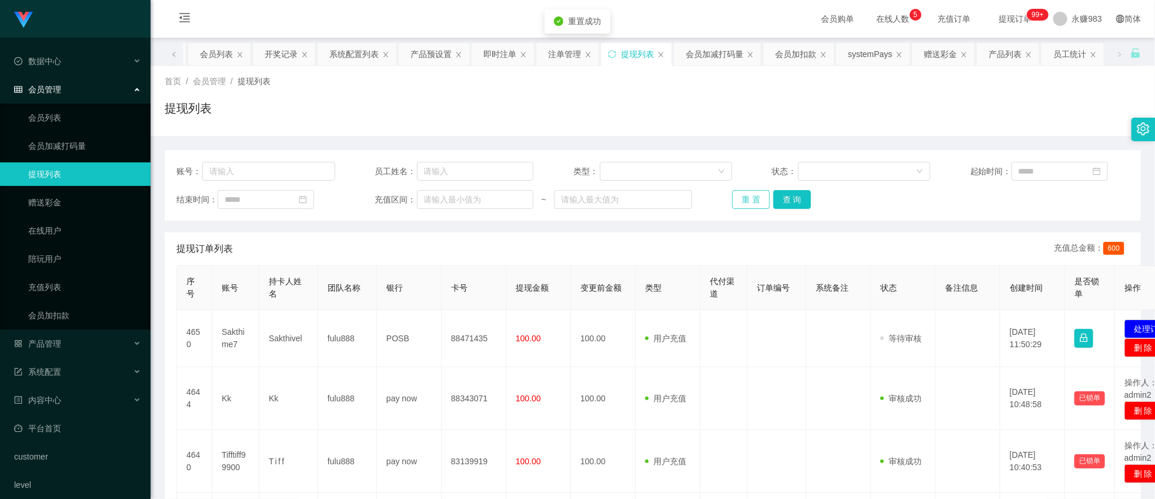
scroll to position [131, 0]
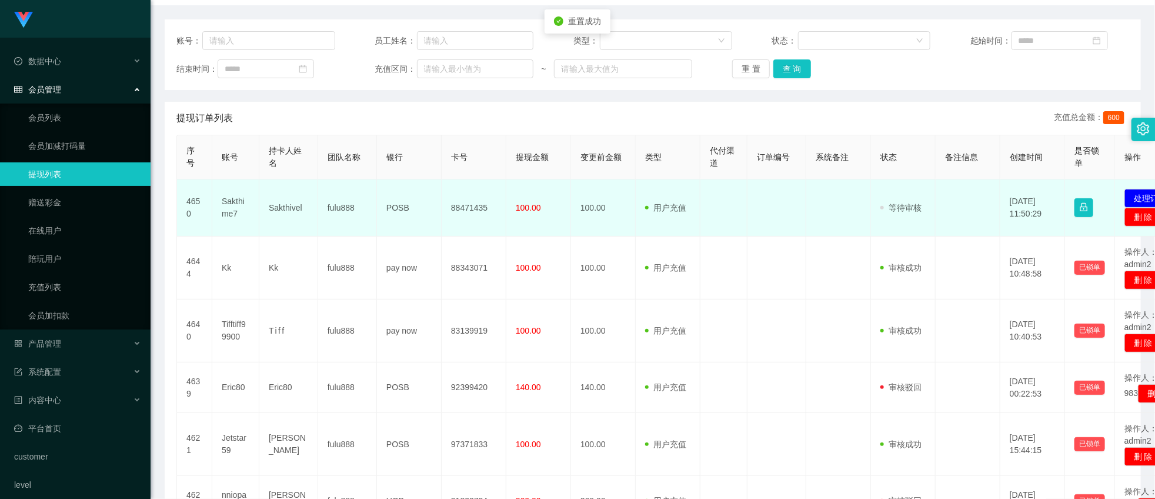
click at [234, 202] on td "Sakthime7" at bounding box center [235, 207] width 47 height 57
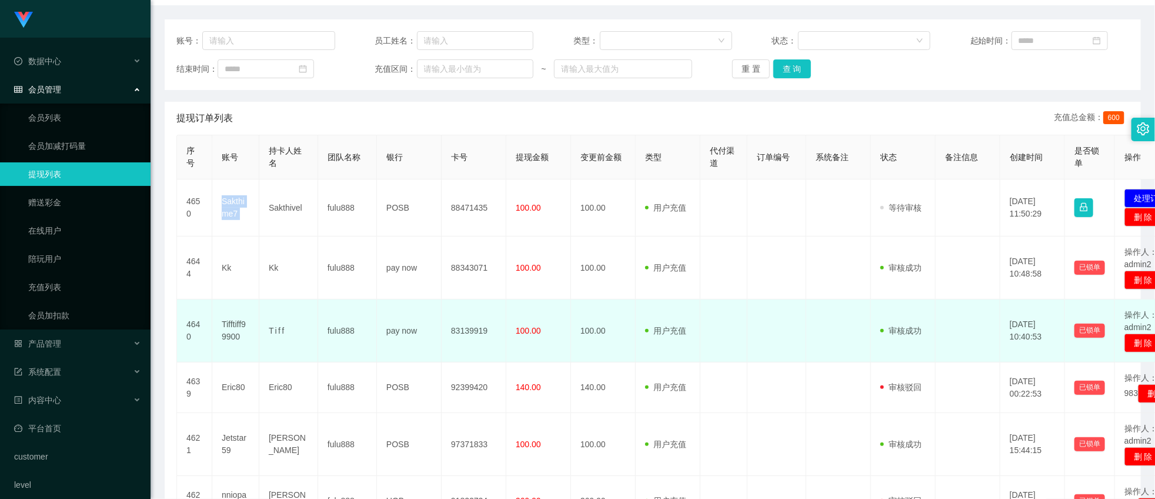
click at [561, 356] on td "100.00" at bounding box center [539, 330] width 65 height 63
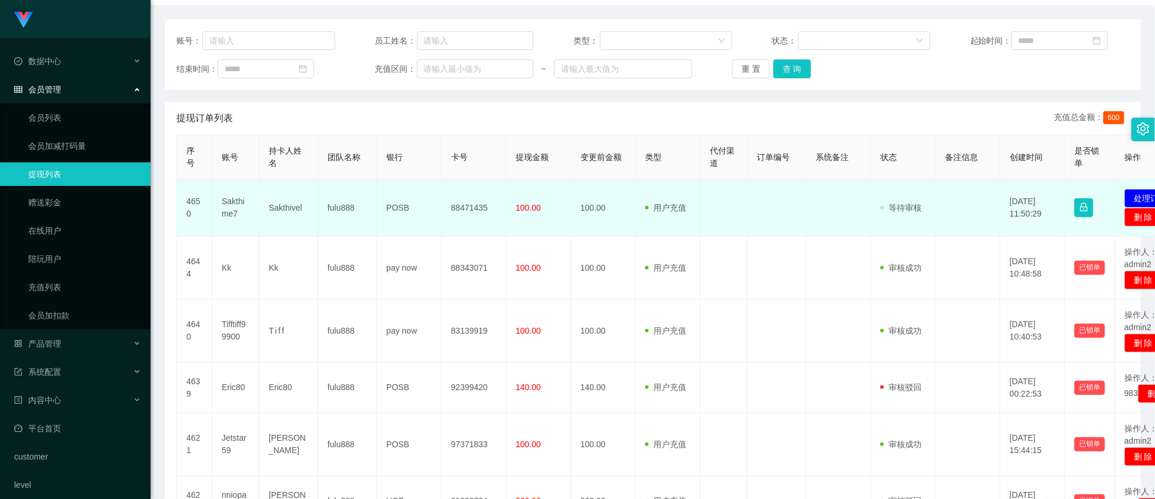
click at [281, 201] on td "Sakthivel" at bounding box center [288, 207] width 59 height 57
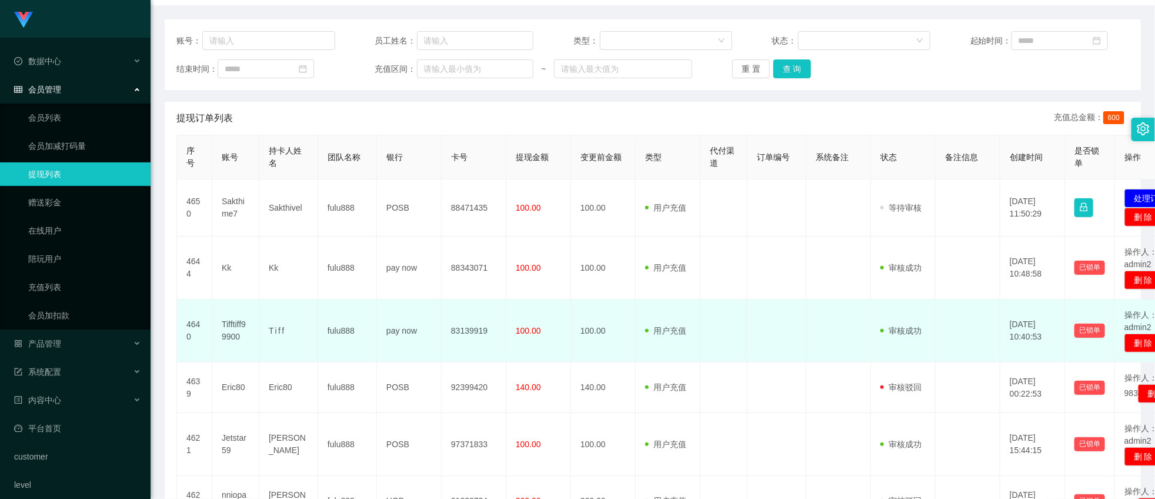
drag, startPoint x: 355, startPoint y: 336, endPoint x: 355, endPoint y: 322, distance: 14.1
click at [355, 336] on td "fulu888" at bounding box center [347, 330] width 59 height 63
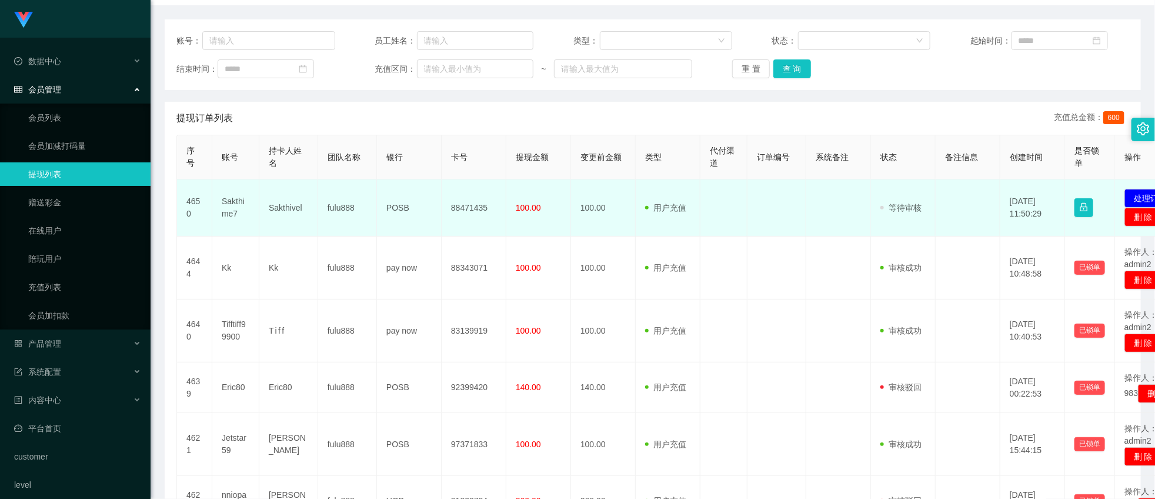
click at [393, 208] on td "POSB" at bounding box center [409, 207] width 65 height 57
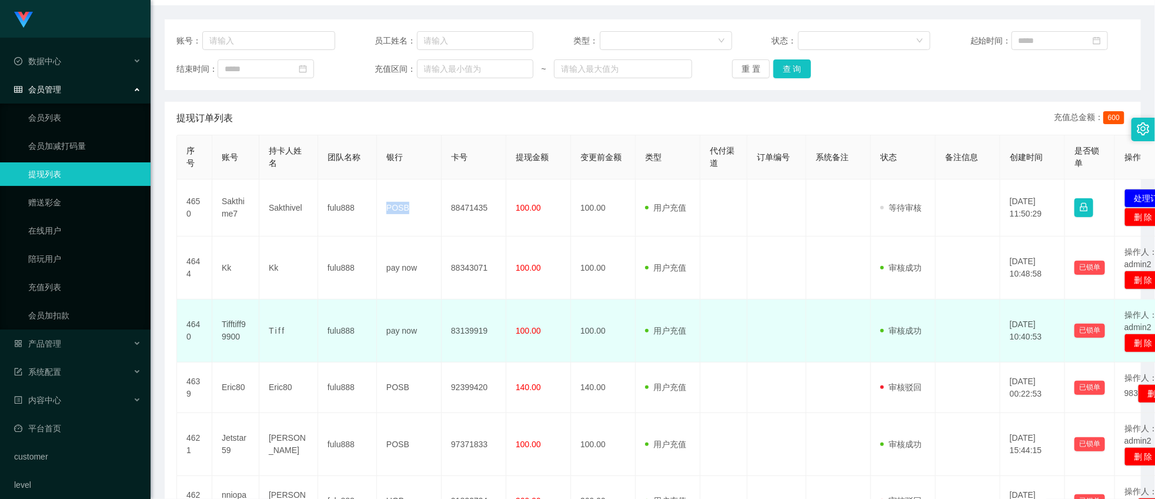
click at [384, 361] on td "pay now" at bounding box center [409, 330] width 65 height 63
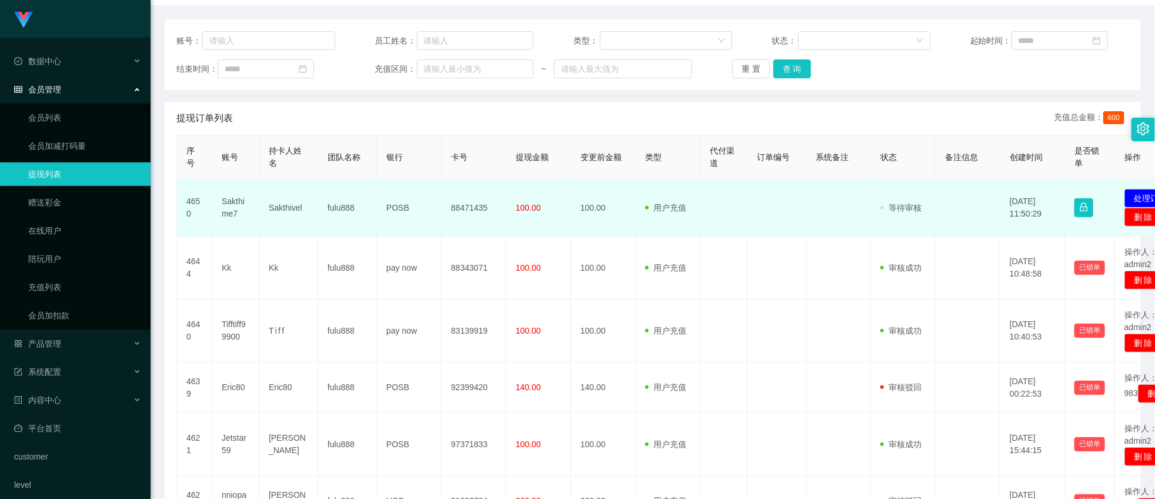
click at [465, 210] on td "88471435" at bounding box center [474, 207] width 65 height 57
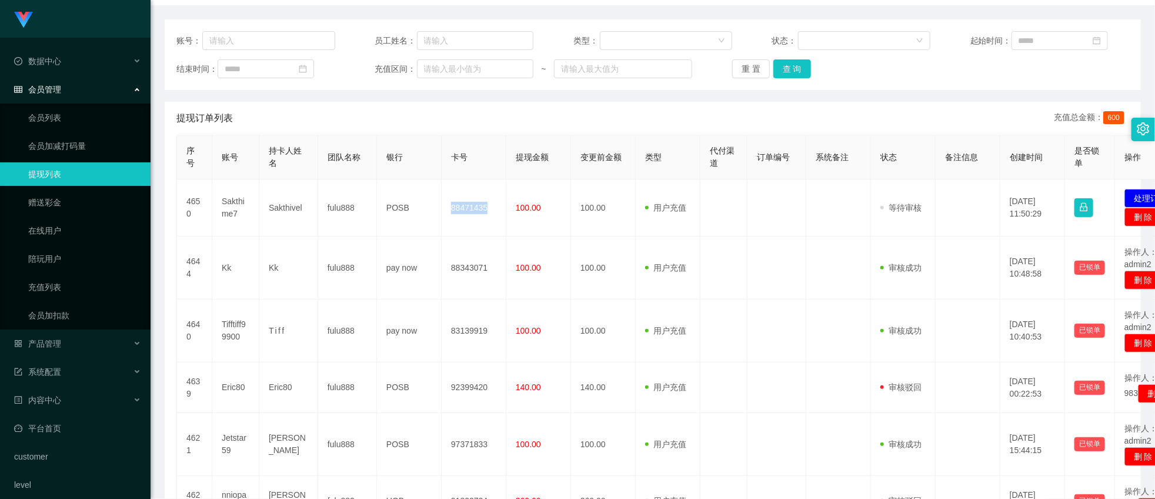
click at [822, 90] on div "账号： 员工姓名： 类型： 状态： 起始时间： 结束时间： 充值区间： ~ 重 置 查 询 提现订单列表 充值总金额： 600 序号 账号 持卡人姓名 团队名…" at bounding box center [653, 411] width 977 height 784
click at [739, 69] on button "重 置" at bounding box center [751, 68] width 38 height 19
